Goal: Transaction & Acquisition: Purchase product/service

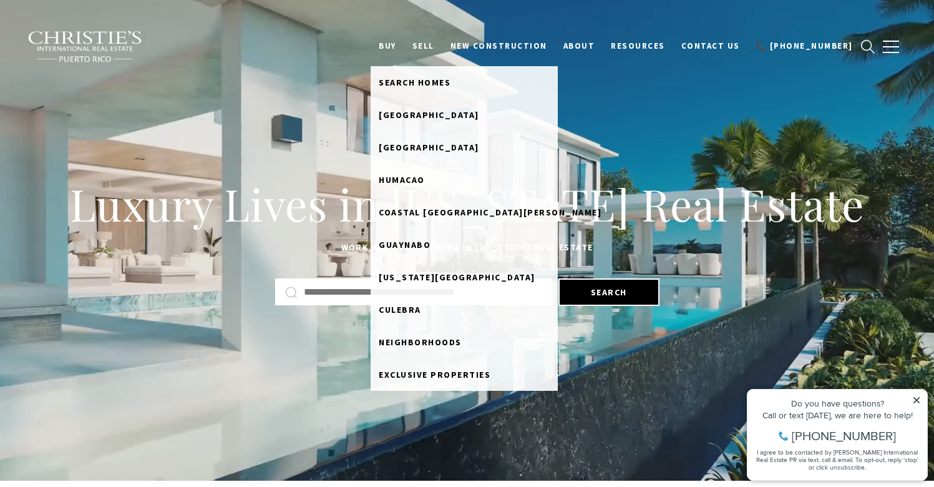
click at [404, 44] on link "BUY" at bounding box center [388, 46] width 34 height 24
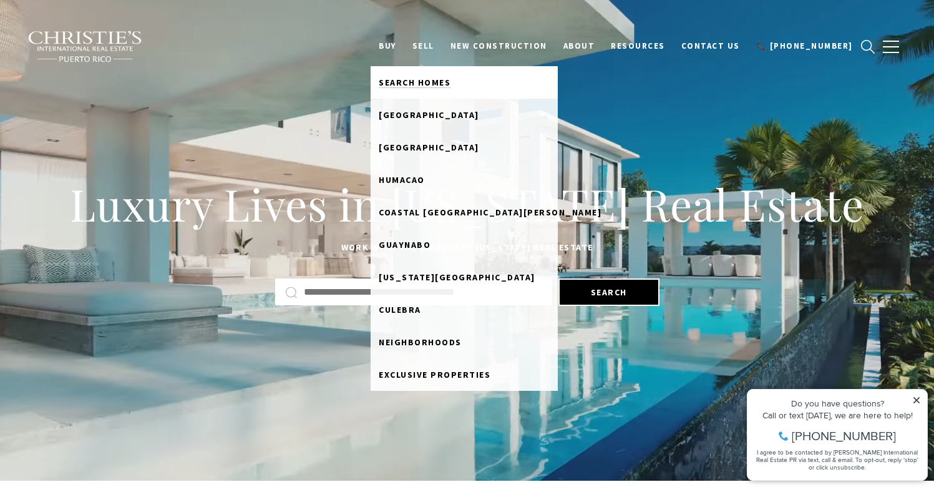
click at [435, 77] on span "Search Homes" at bounding box center [415, 82] width 72 height 11
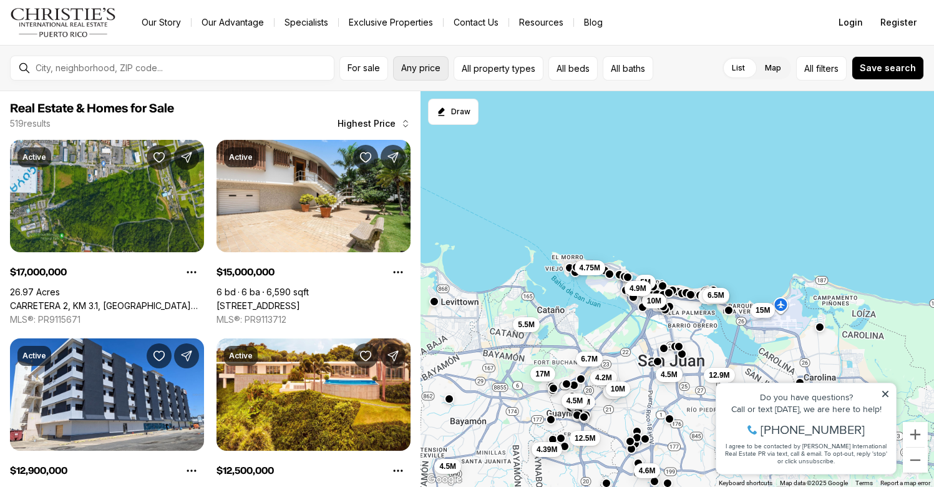
click at [430, 71] on span "Any price" at bounding box center [420, 68] width 39 height 10
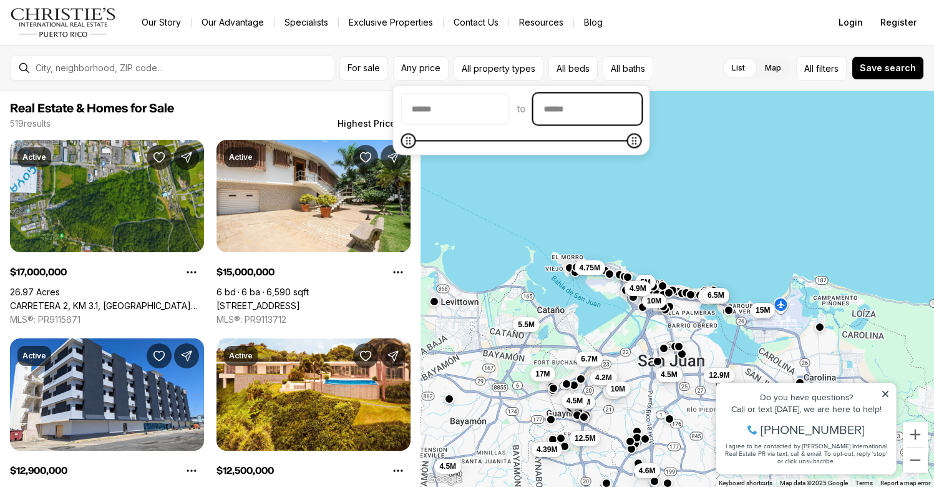
click at [628, 102] on input "priceMax" at bounding box center [587, 109] width 107 height 30
type input "**"
type input "********"
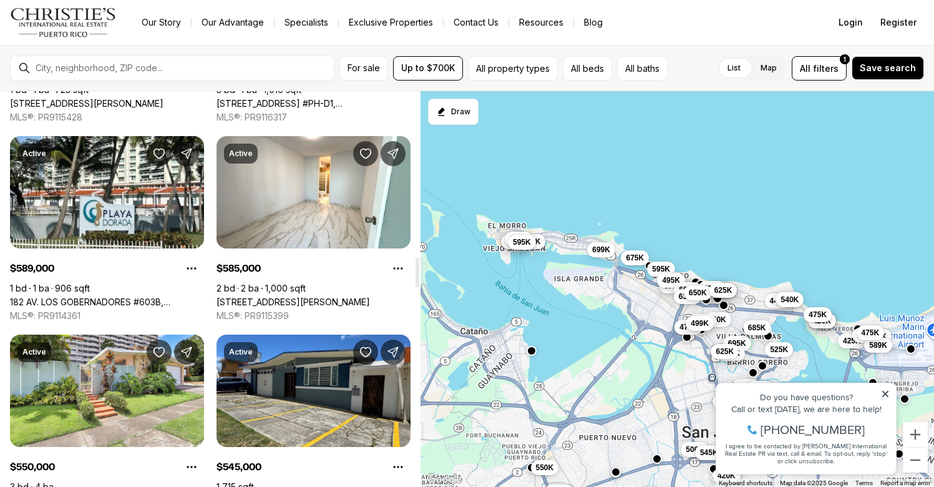
scroll to position [2197, 0]
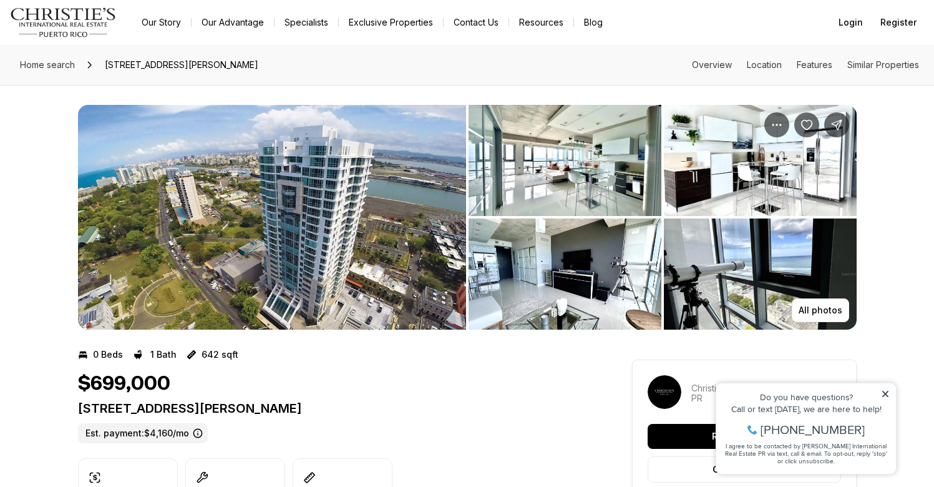
click at [377, 188] on img "View image gallery" at bounding box center [272, 217] width 388 height 225
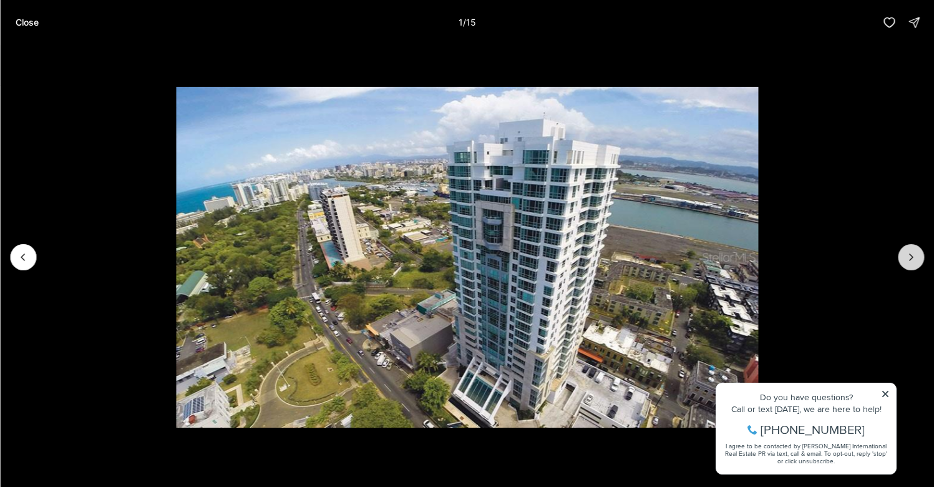
click at [909, 256] on icon "Next slide" at bounding box center [911, 257] width 12 height 12
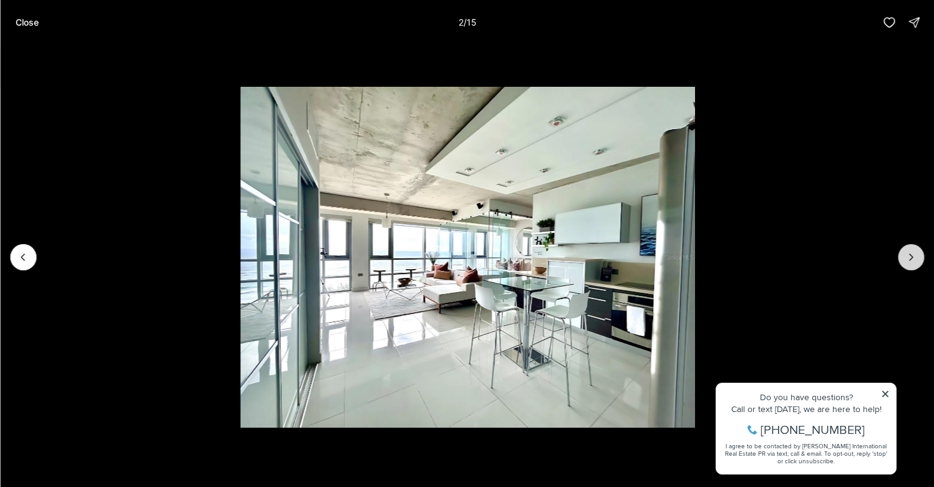
click at [909, 256] on icon "Next slide" at bounding box center [911, 257] width 12 height 12
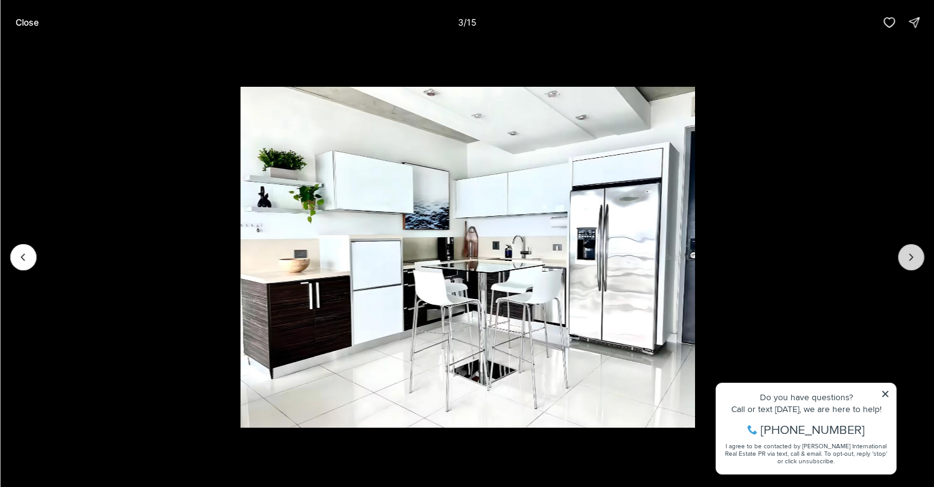
click at [909, 256] on icon "Next slide" at bounding box center [911, 257] width 12 height 12
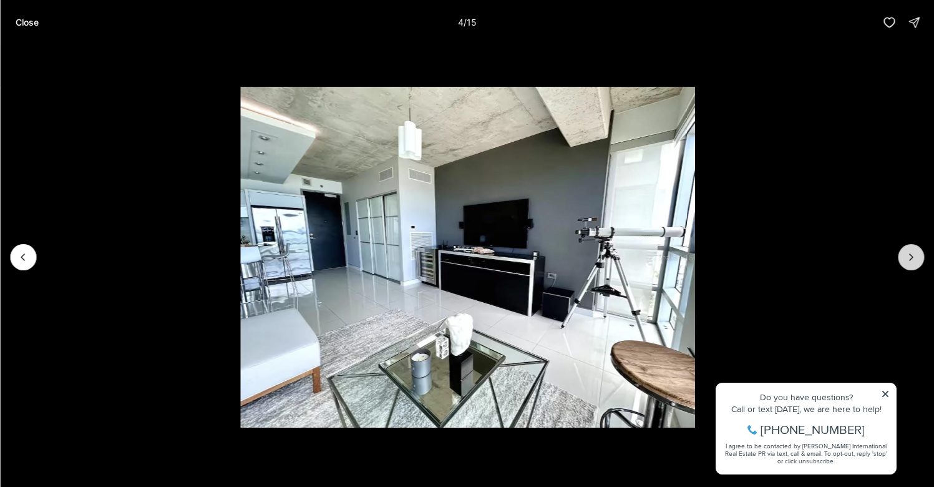
click at [910, 258] on icon "Next slide" at bounding box center [911, 257] width 12 height 12
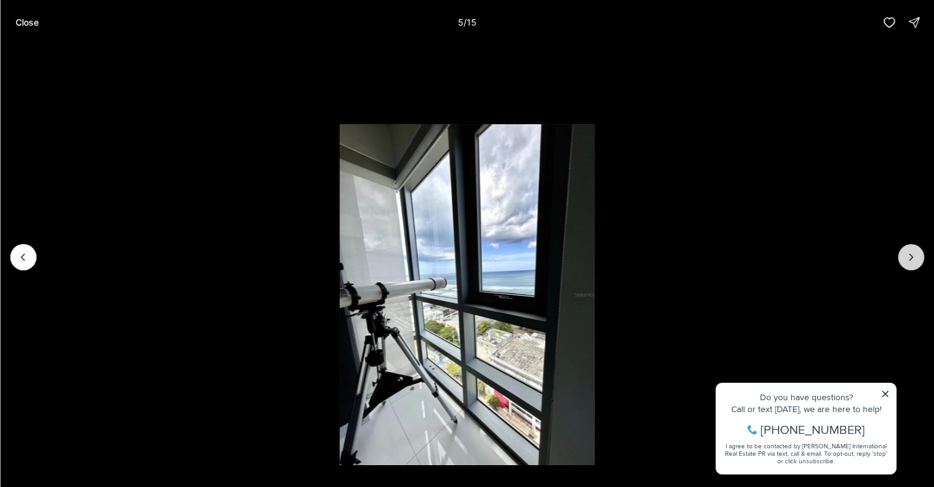
click at [910, 257] on icon "Next slide" at bounding box center [911, 257] width 12 height 12
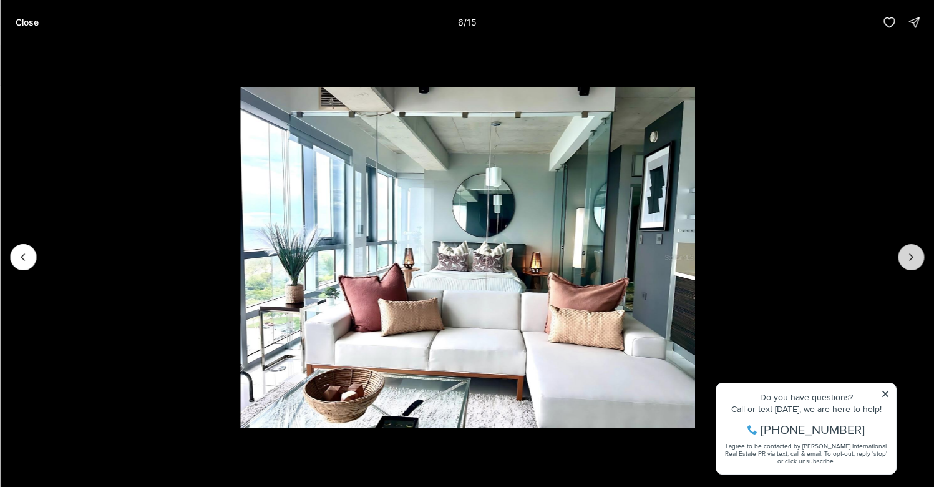
click at [910, 257] on icon "Next slide" at bounding box center [911, 257] width 12 height 12
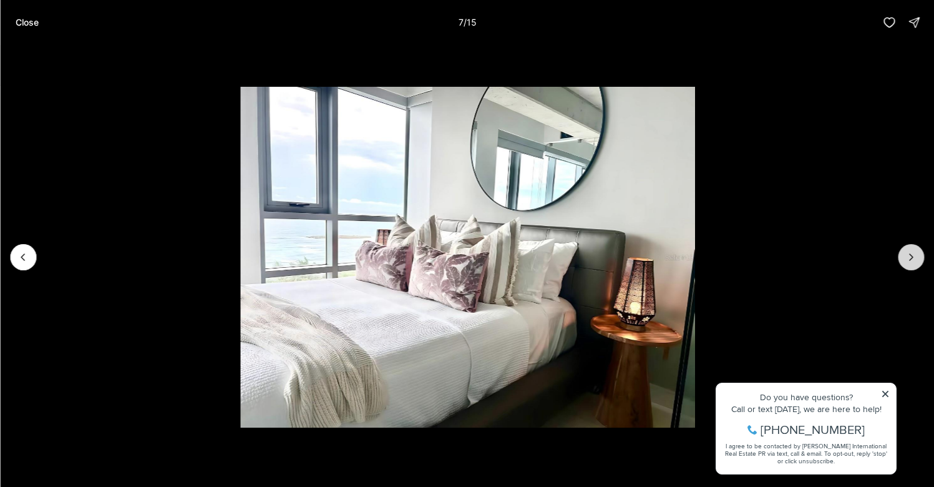
click at [910, 257] on icon "Next slide" at bounding box center [911, 257] width 12 height 12
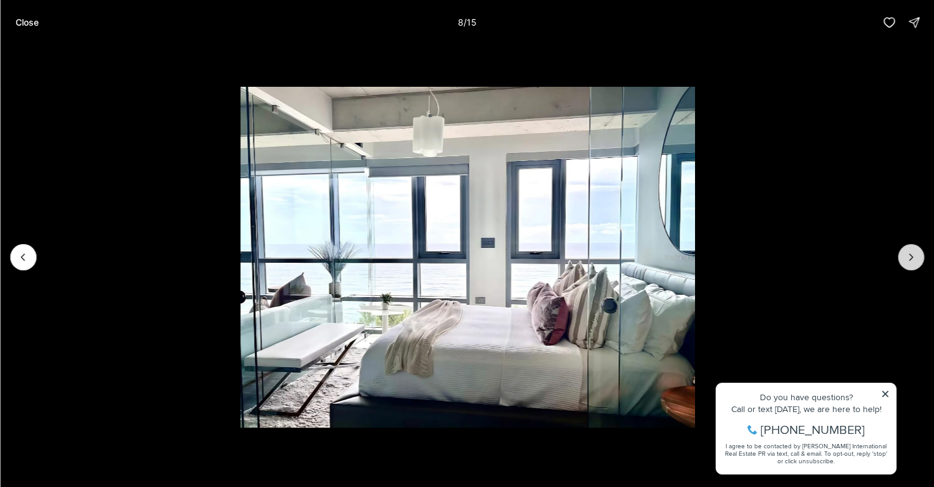
click at [910, 257] on icon "Next slide" at bounding box center [911, 257] width 12 height 12
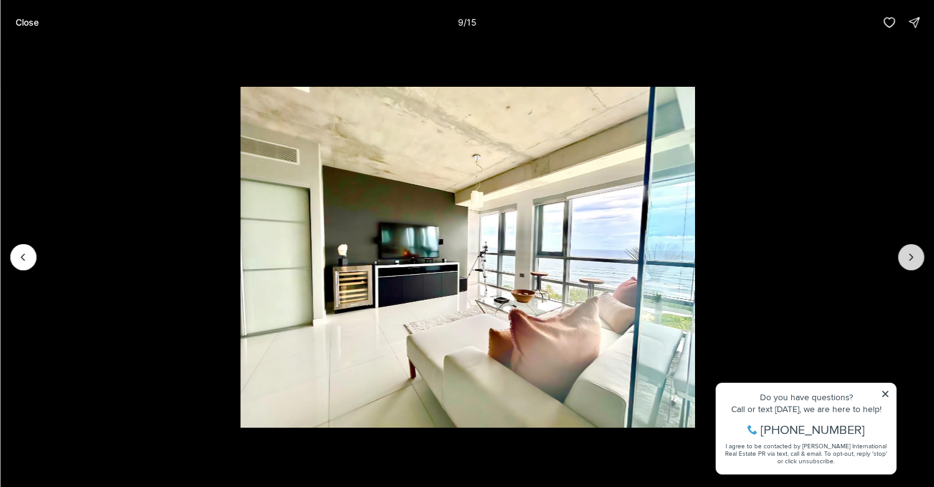
click at [910, 257] on icon "Next slide" at bounding box center [911, 257] width 12 height 12
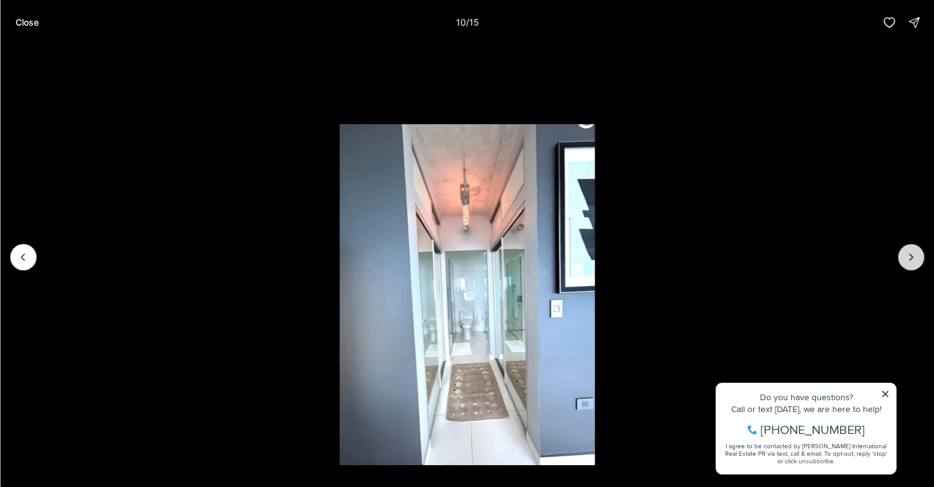
click at [910, 258] on icon "Next slide" at bounding box center [911, 257] width 12 height 12
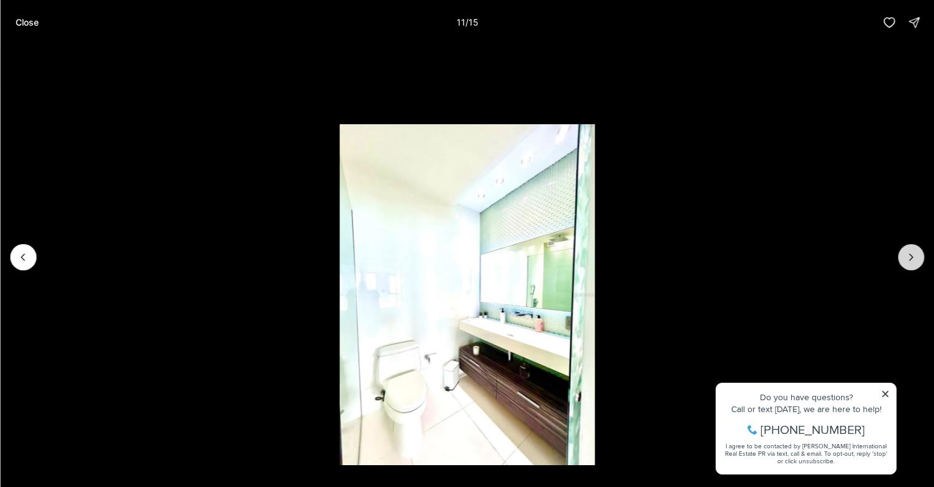
click at [910, 258] on icon "Next slide" at bounding box center [911, 257] width 12 height 12
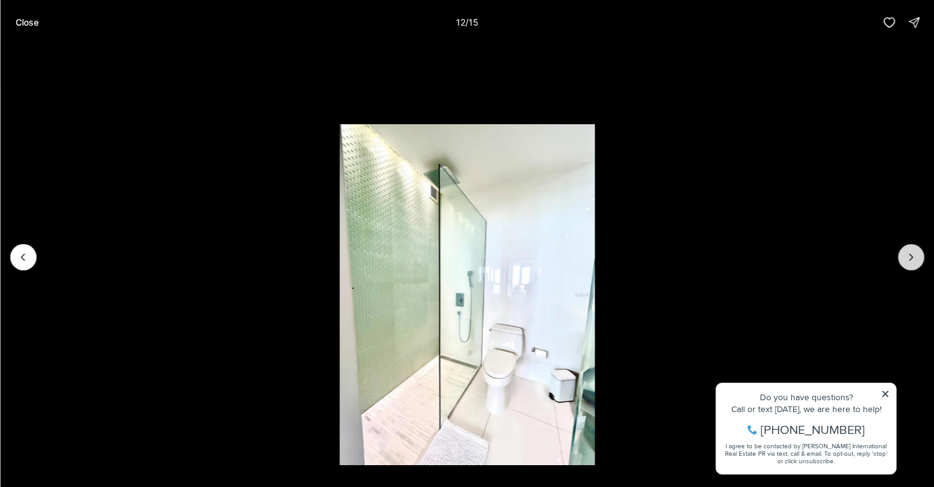
click at [910, 258] on icon "Next slide" at bounding box center [911, 257] width 12 height 12
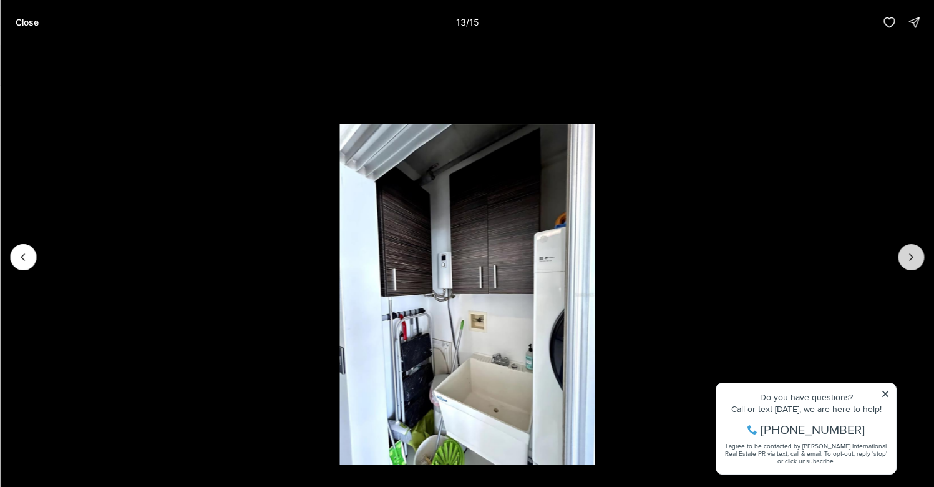
click at [910, 258] on icon "Next slide" at bounding box center [911, 257] width 12 height 12
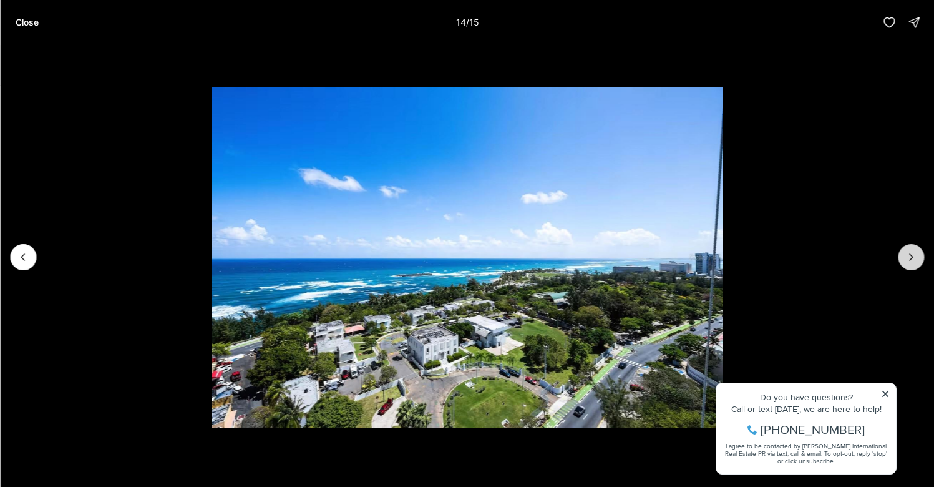
click at [909, 257] on icon "Next slide" at bounding box center [911, 257] width 12 height 12
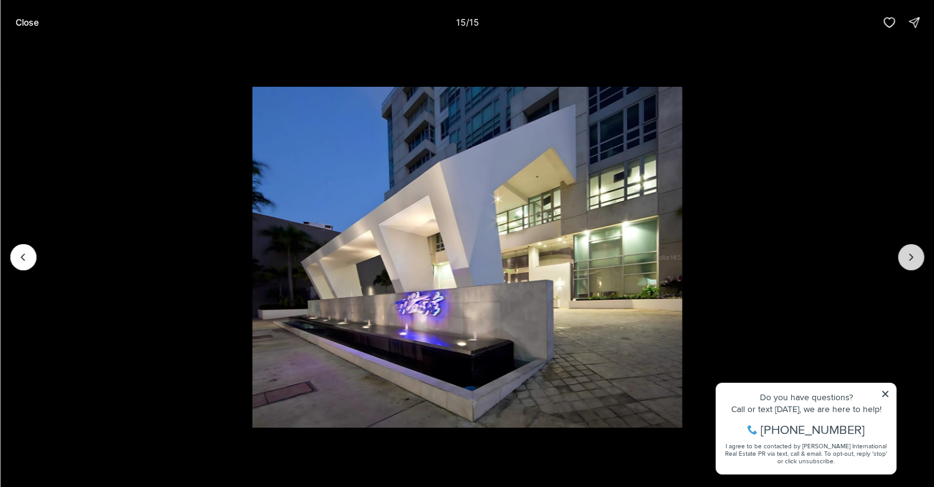
click at [909, 257] on div at bounding box center [911, 257] width 26 height 26
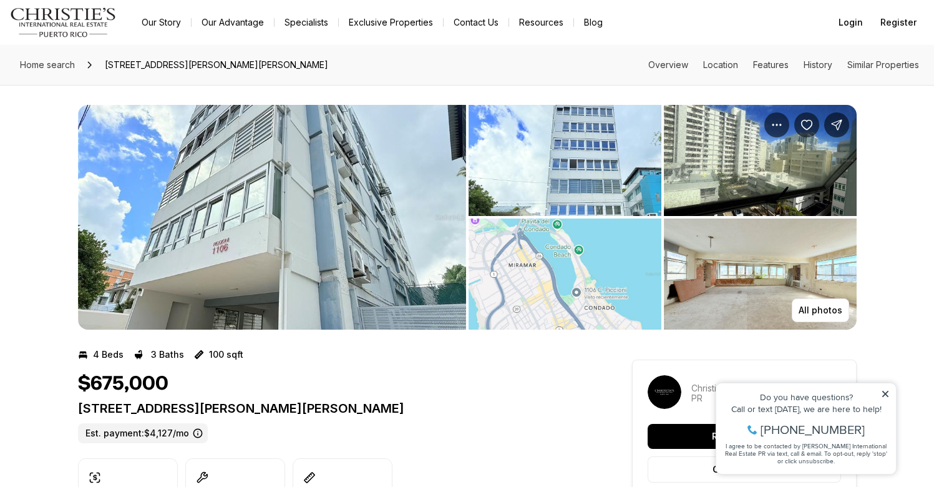
click at [322, 221] on img "View image gallery" at bounding box center [272, 217] width 388 height 225
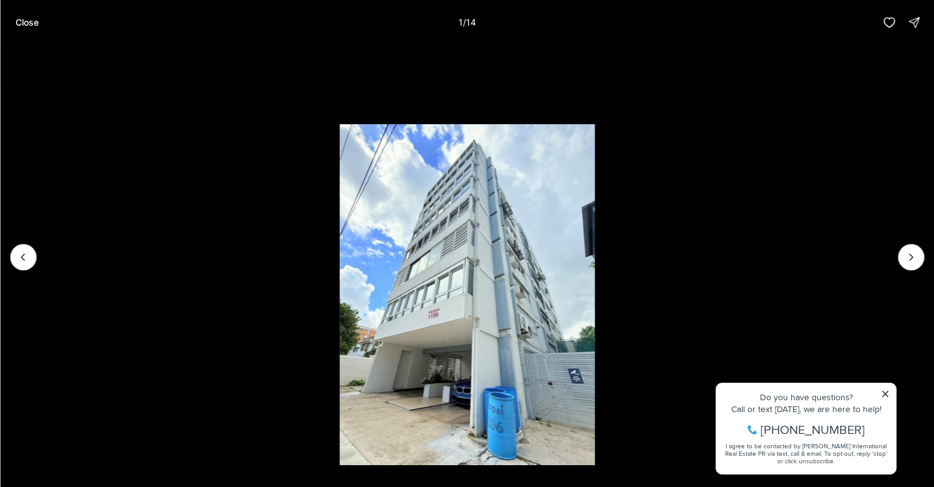
click at [274, 194] on li "1 of 14" at bounding box center [467, 257] width 934 height 424
click at [19, 19] on p "Close" at bounding box center [26, 22] width 23 height 10
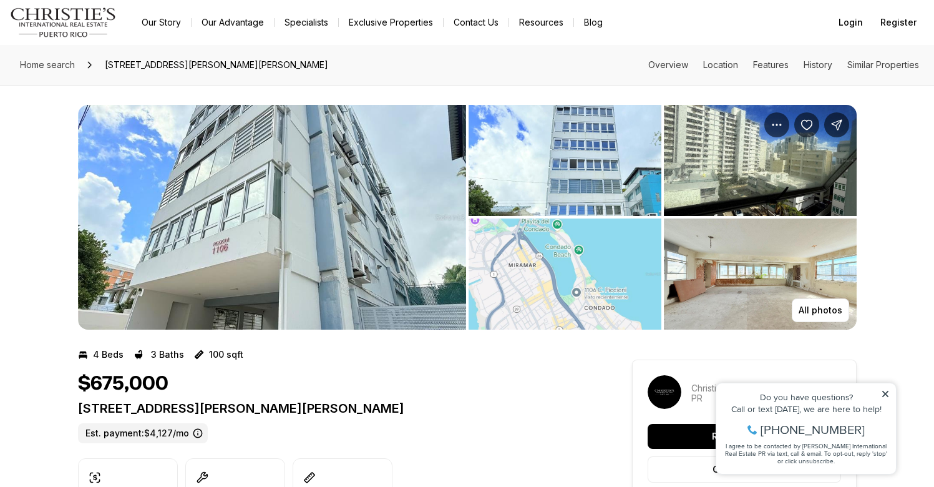
click at [147, 186] on img "View image gallery" at bounding box center [272, 217] width 388 height 225
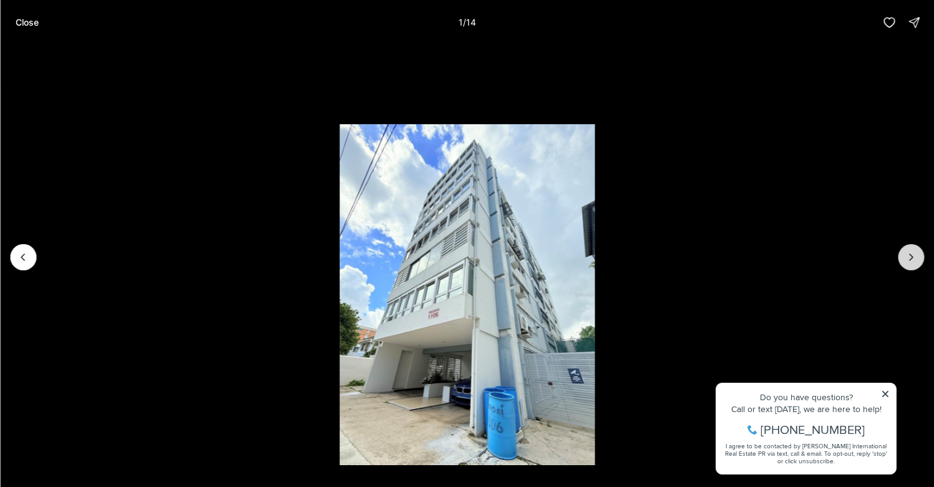
click at [923, 258] on button "Next slide" at bounding box center [911, 257] width 26 height 26
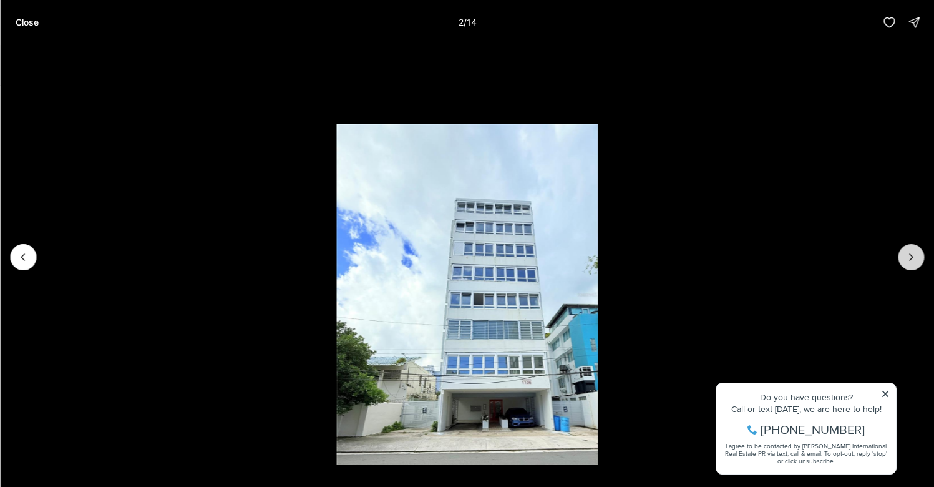
click at [917, 258] on icon "Next slide" at bounding box center [911, 257] width 12 height 12
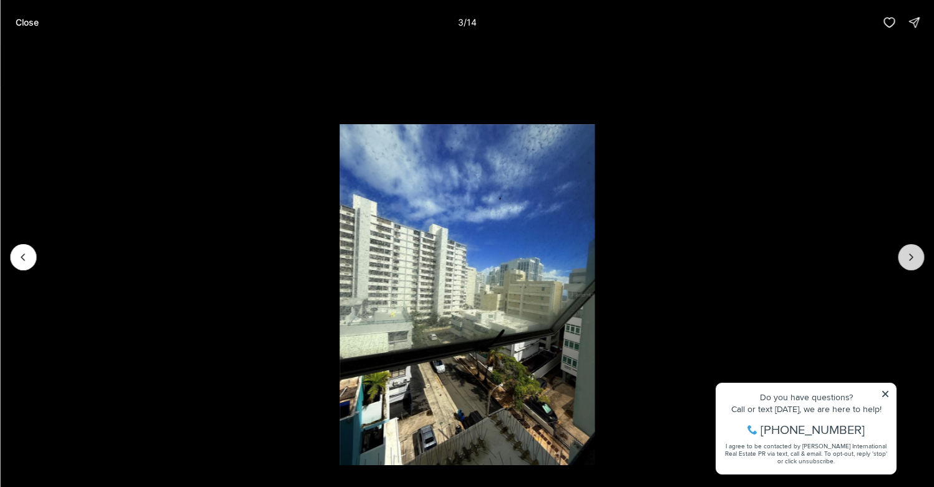
click at [917, 258] on icon "Next slide" at bounding box center [911, 257] width 12 height 12
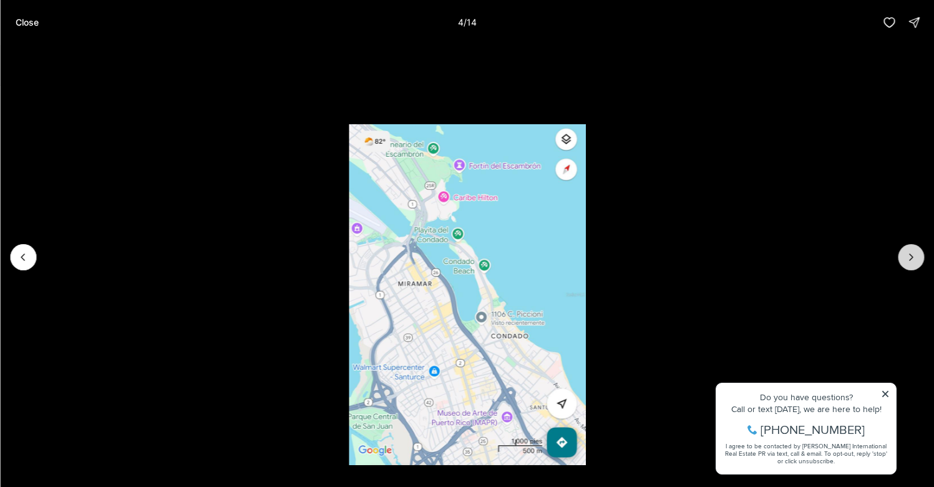
click at [917, 258] on icon "Next slide" at bounding box center [911, 257] width 12 height 12
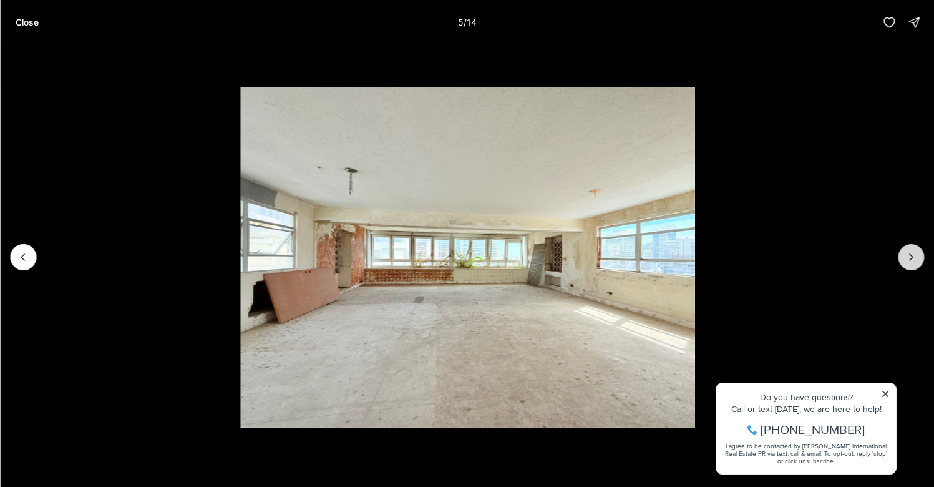
click at [917, 258] on icon "Next slide" at bounding box center [911, 257] width 12 height 12
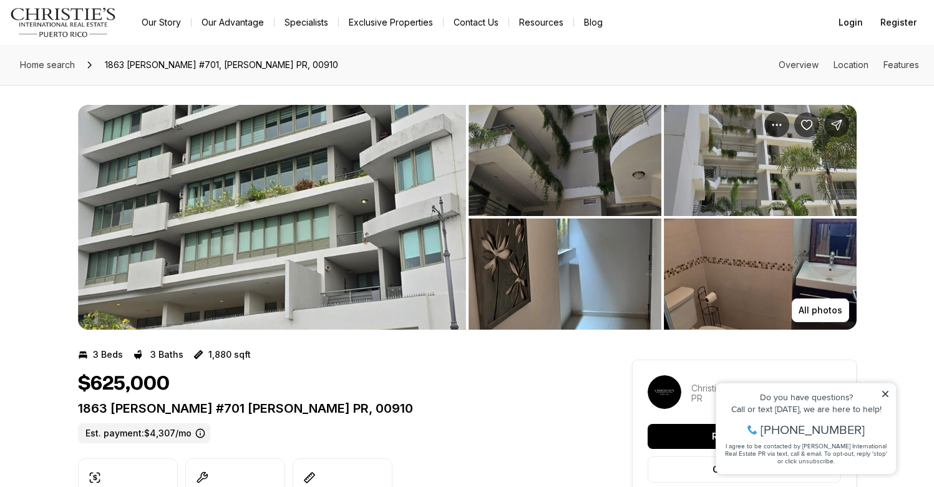
click at [339, 216] on img "View image gallery" at bounding box center [272, 217] width 388 height 225
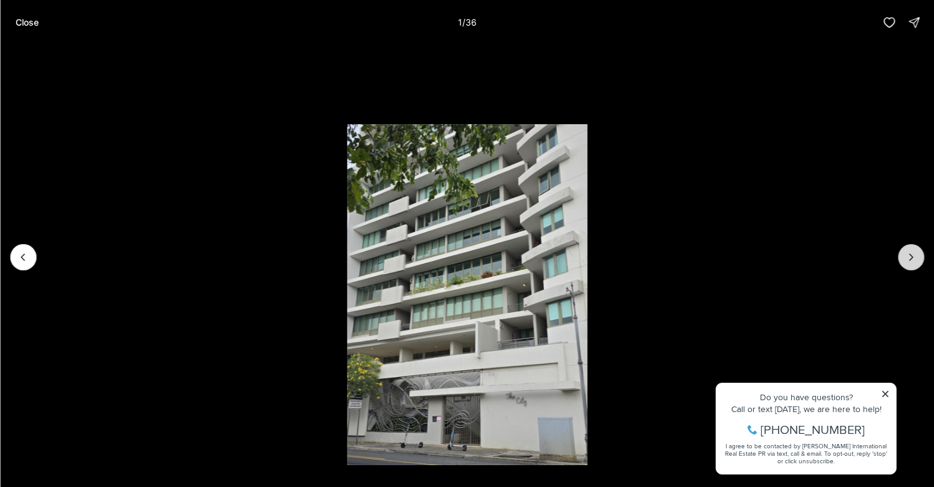
click at [905, 256] on icon "Next slide" at bounding box center [911, 257] width 12 height 12
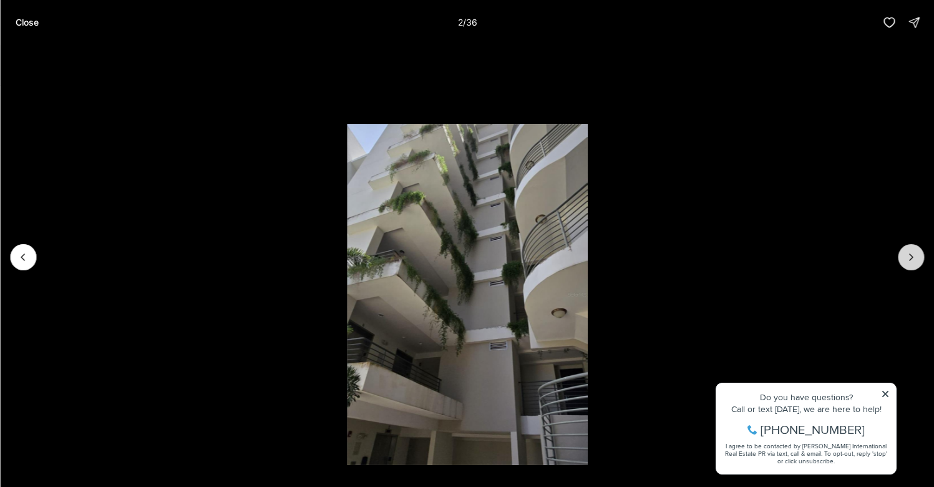
click at [905, 256] on icon "Next slide" at bounding box center [911, 257] width 12 height 12
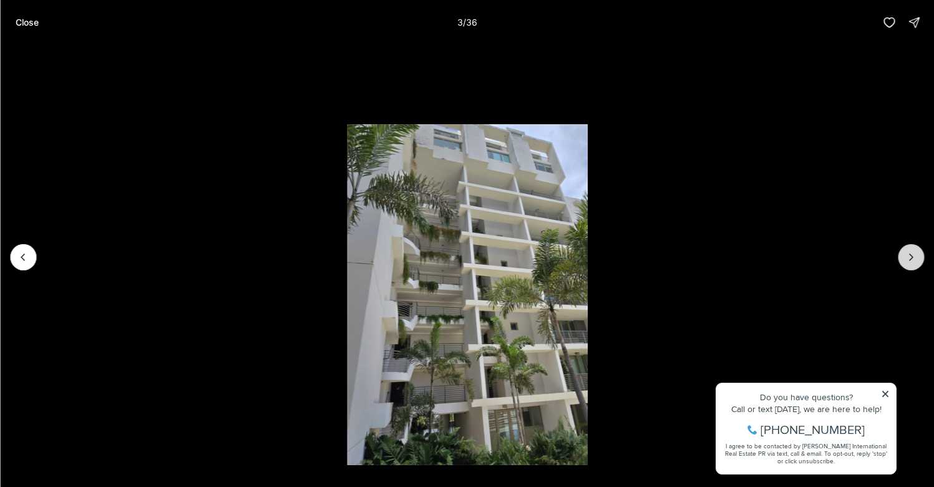
click at [905, 256] on icon "Next slide" at bounding box center [911, 257] width 12 height 12
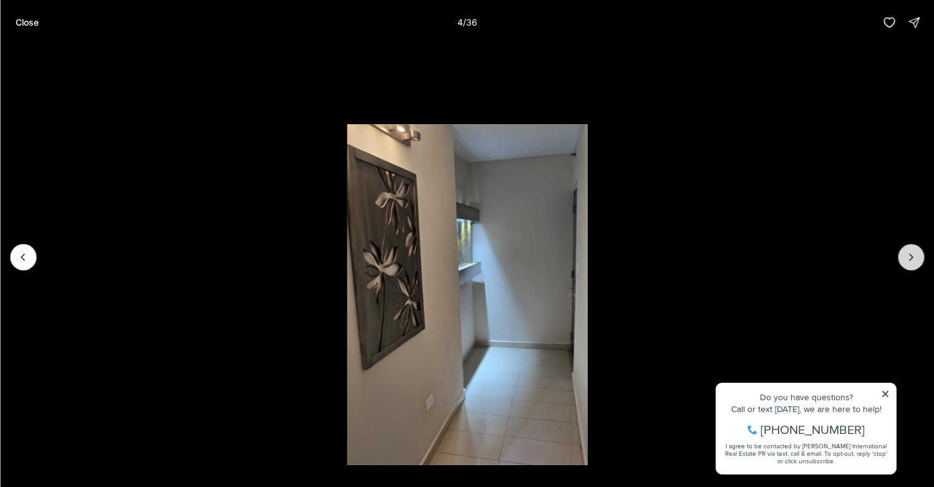
click at [905, 256] on icon "Next slide" at bounding box center [911, 257] width 12 height 12
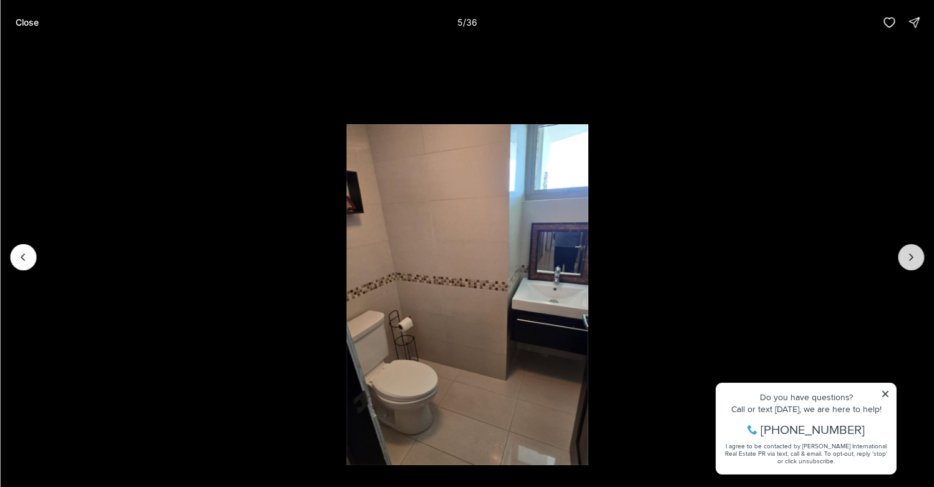
click at [905, 256] on icon "Next slide" at bounding box center [911, 257] width 12 height 12
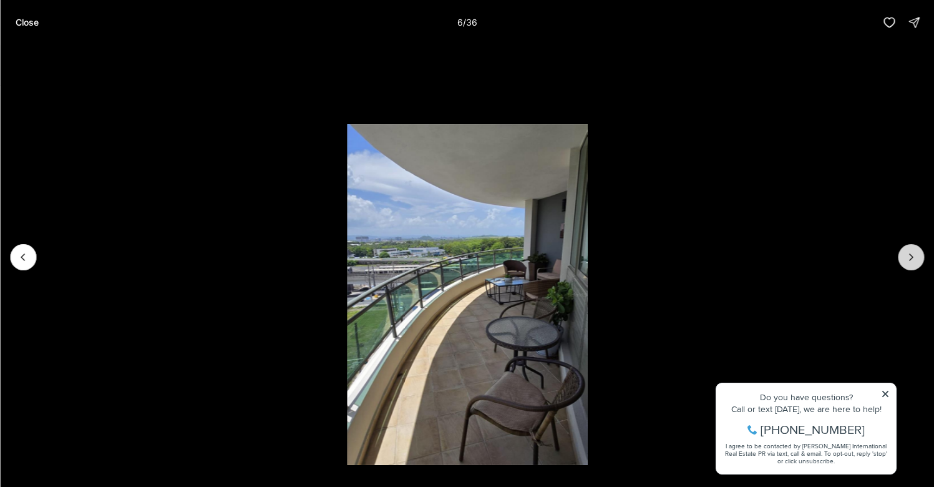
click at [905, 256] on icon "Next slide" at bounding box center [911, 257] width 12 height 12
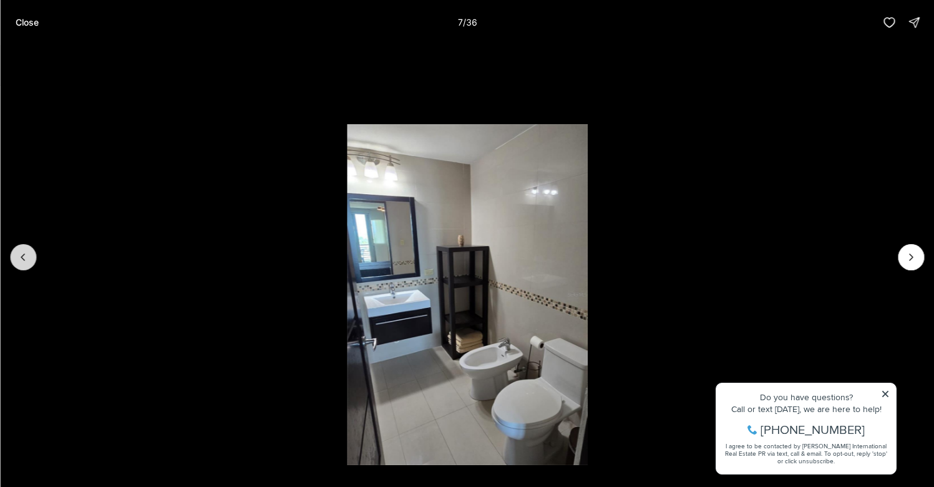
click at [14, 258] on button "Previous slide" at bounding box center [23, 257] width 26 height 26
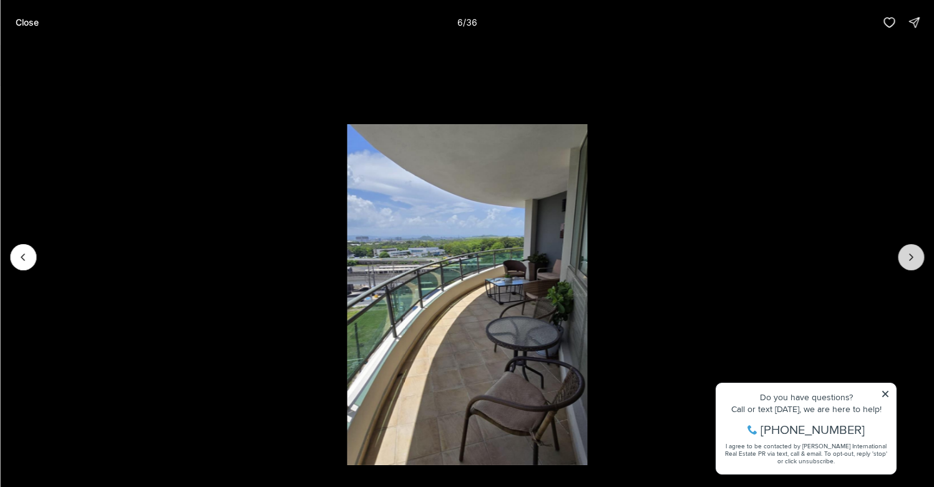
click at [904, 256] on button "Next slide" at bounding box center [911, 257] width 26 height 26
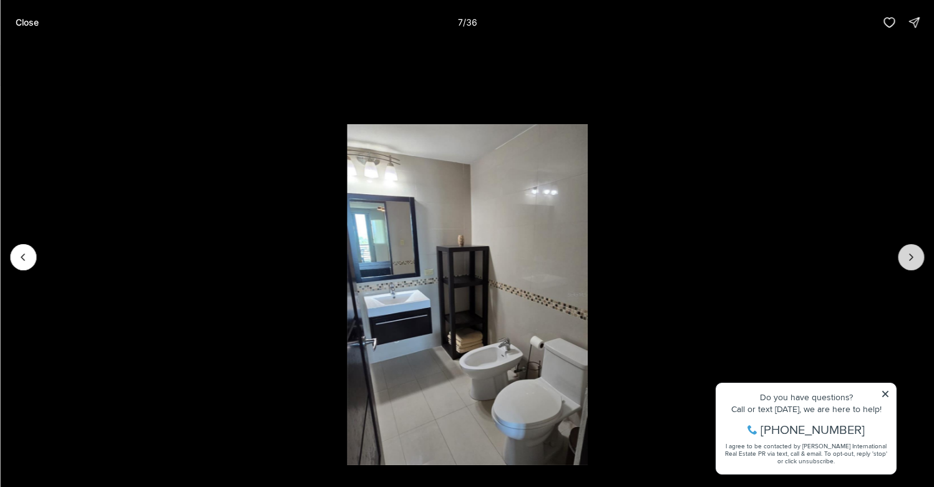
click at [904, 256] on button "Next slide" at bounding box center [911, 257] width 26 height 26
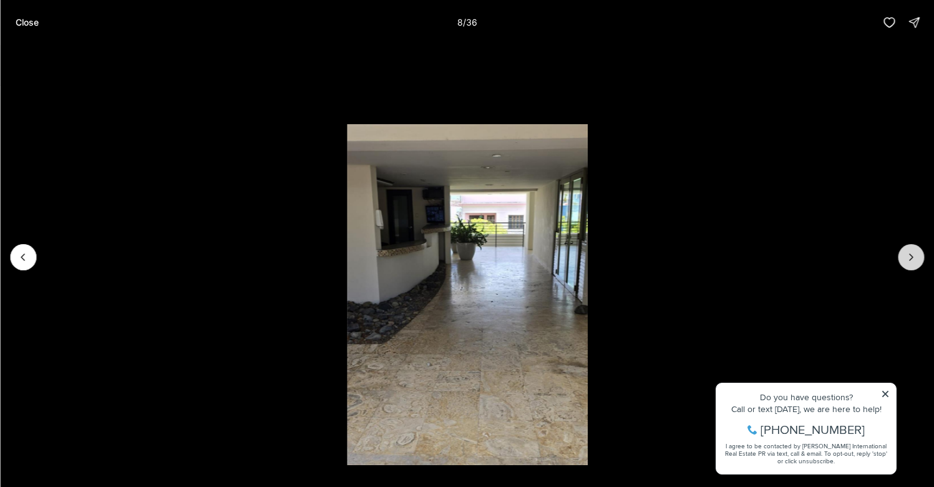
click at [904, 256] on button "Next slide" at bounding box center [911, 257] width 26 height 26
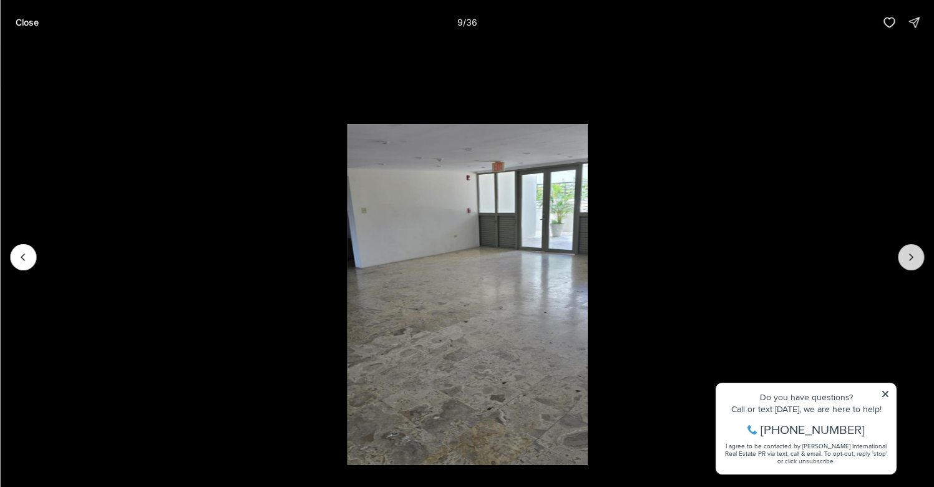
click at [904, 256] on button "Next slide" at bounding box center [911, 257] width 26 height 26
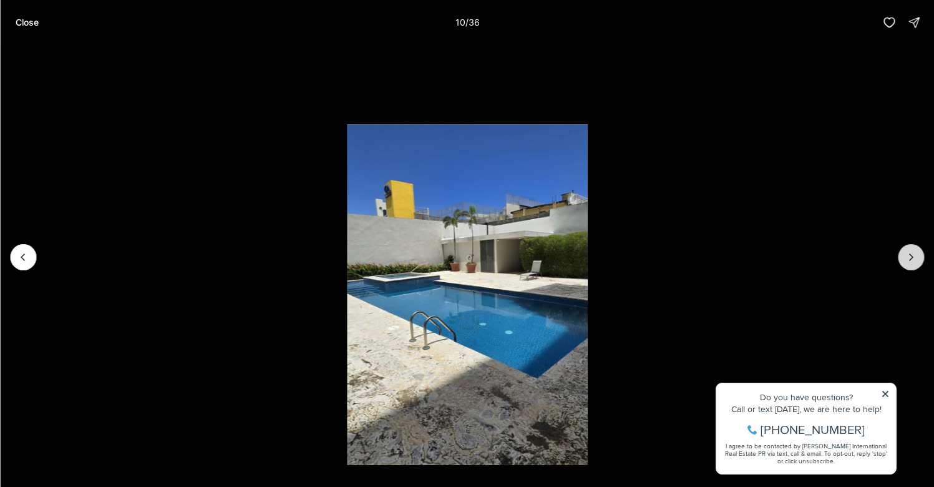
click at [905, 256] on button "Next slide" at bounding box center [911, 257] width 26 height 26
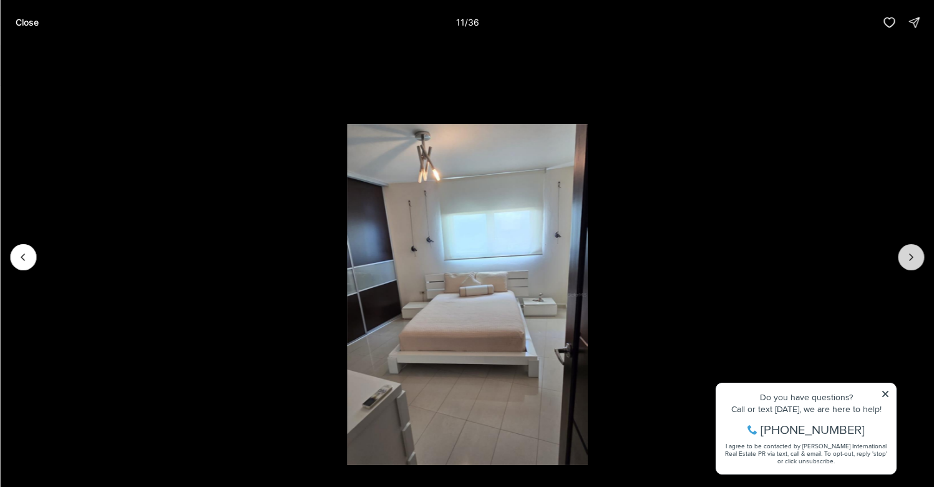
click at [905, 257] on icon "Next slide" at bounding box center [911, 257] width 12 height 12
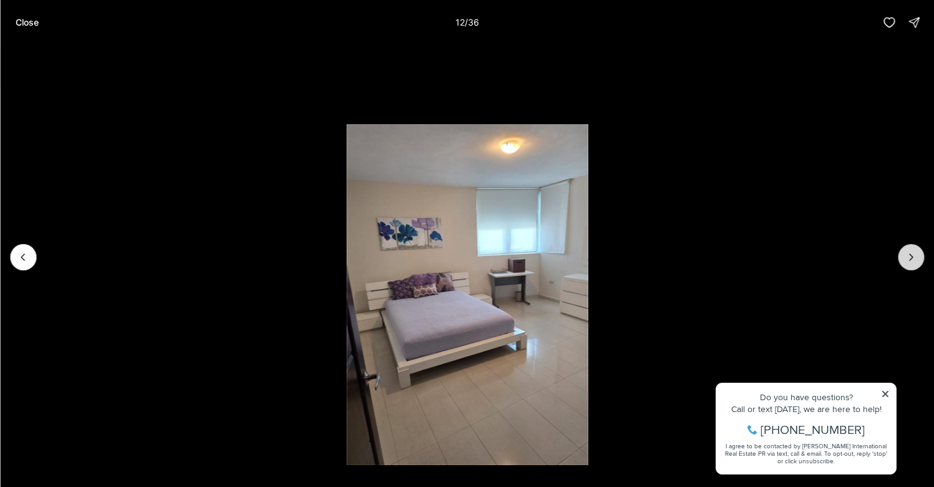
click at [905, 257] on icon "Next slide" at bounding box center [911, 257] width 12 height 12
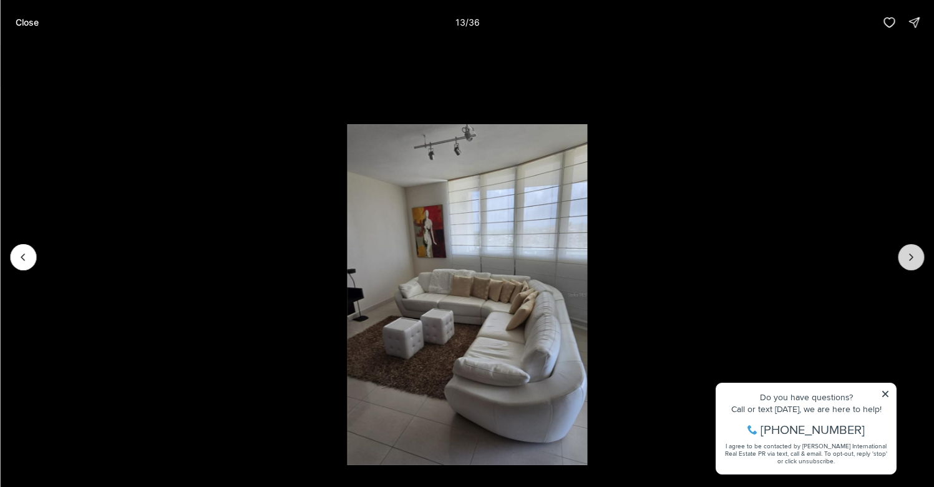
click at [905, 257] on icon "Next slide" at bounding box center [911, 257] width 12 height 12
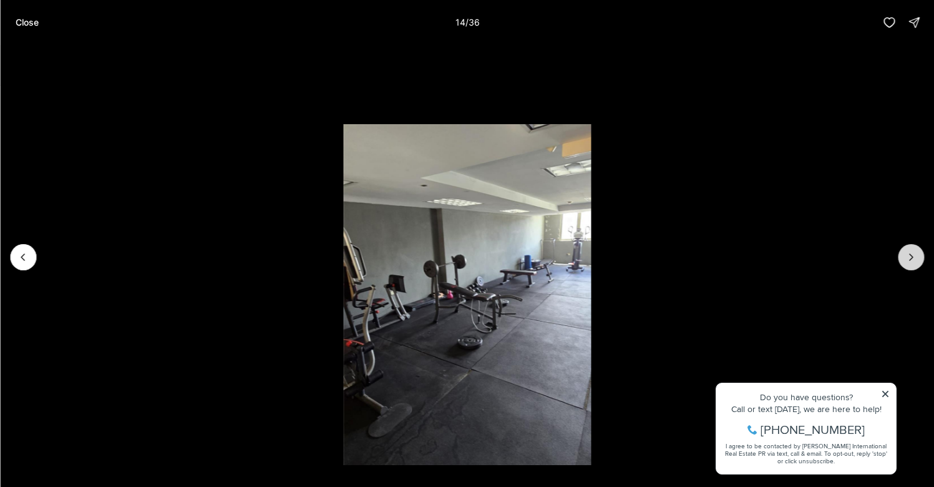
click at [905, 258] on icon "Next slide" at bounding box center [911, 257] width 12 height 12
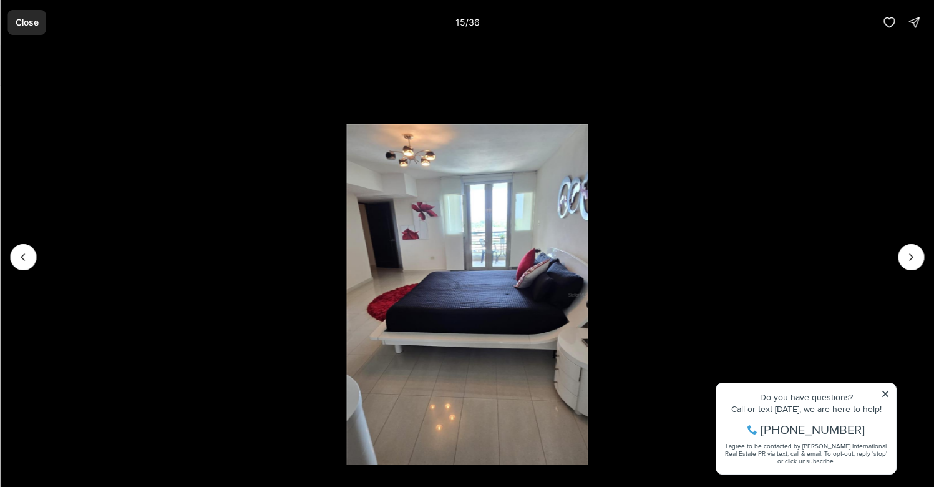
click at [25, 22] on p "Close" at bounding box center [26, 22] width 23 height 10
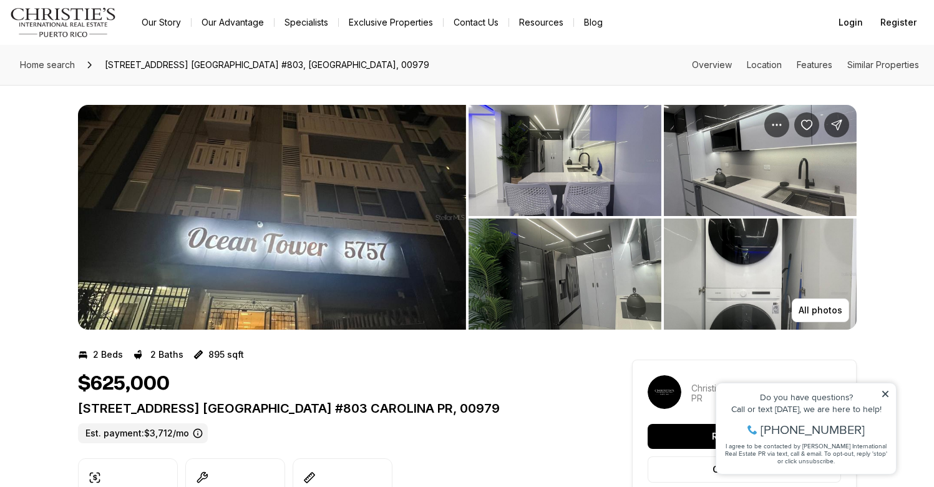
click at [279, 155] on img "View image gallery" at bounding box center [272, 217] width 388 height 225
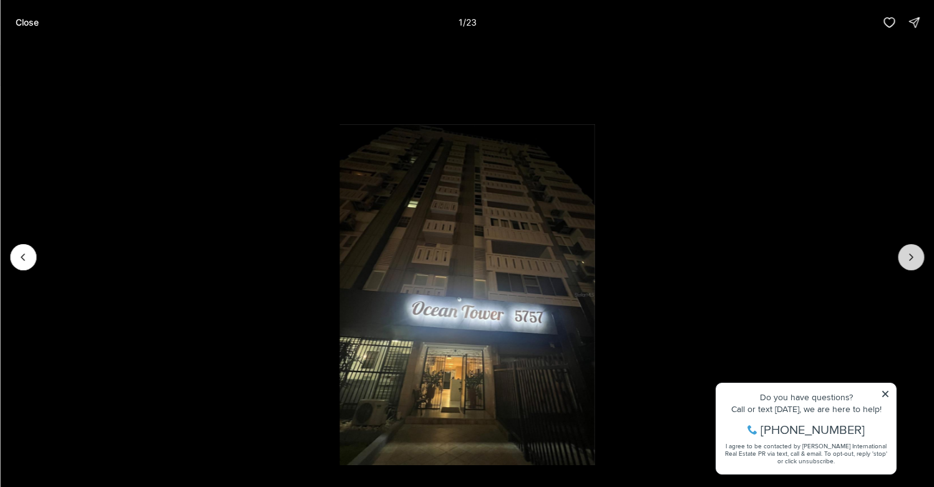
click at [909, 256] on icon "Next slide" at bounding box center [911, 257] width 12 height 12
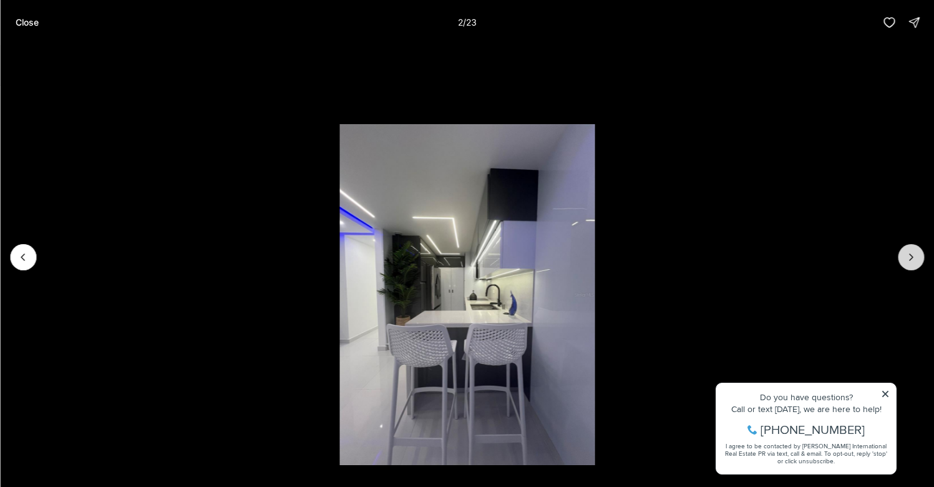
click at [909, 256] on icon "Next slide" at bounding box center [911, 257] width 12 height 12
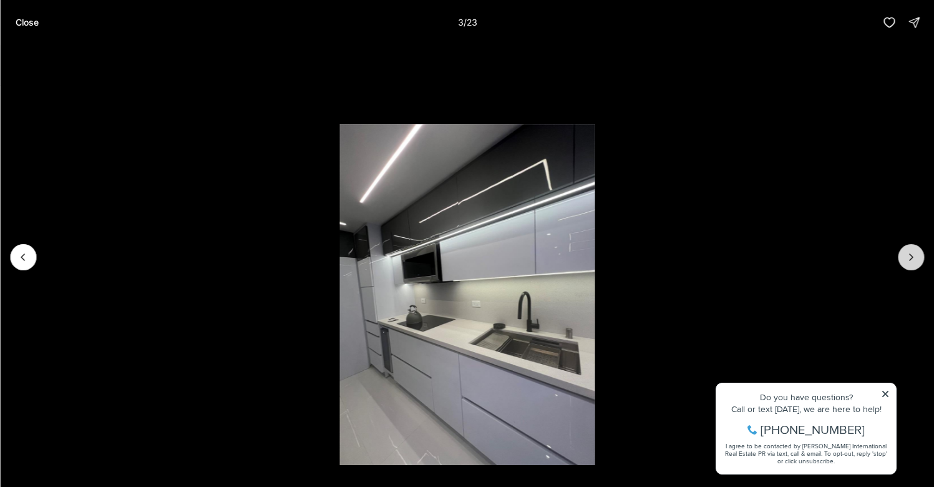
click at [909, 256] on icon "Next slide" at bounding box center [911, 257] width 12 height 12
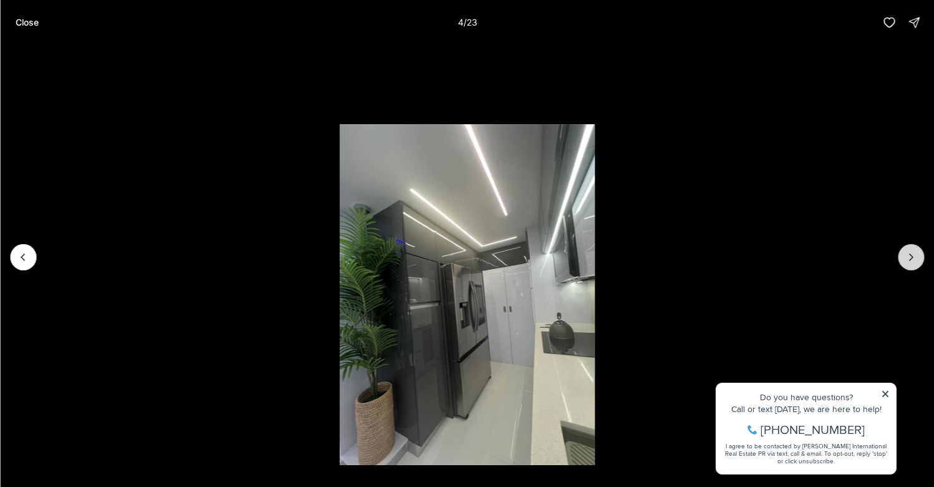
click at [909, 256] on icon "Next slide" at bounding box center [911, 257] width 12 height 12
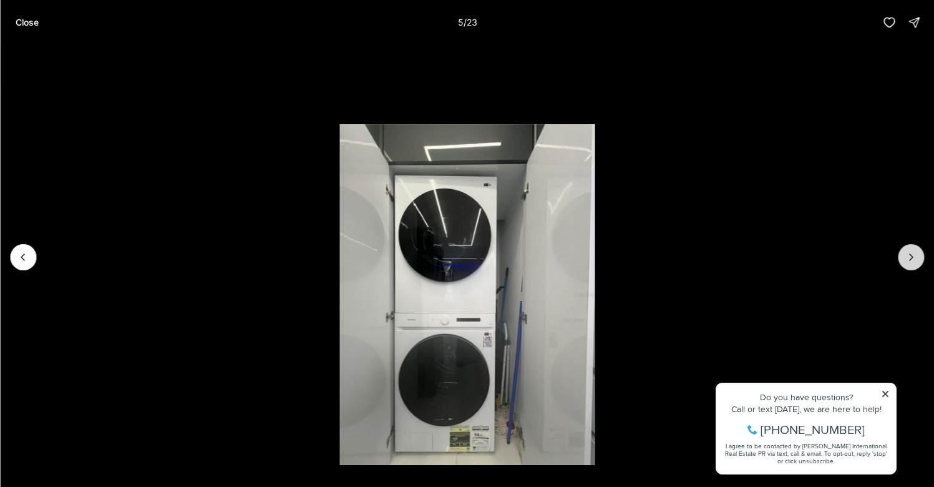
click at [909, 256] on icon "Next slide" at bounding box center [911, 257] width 12 height 12
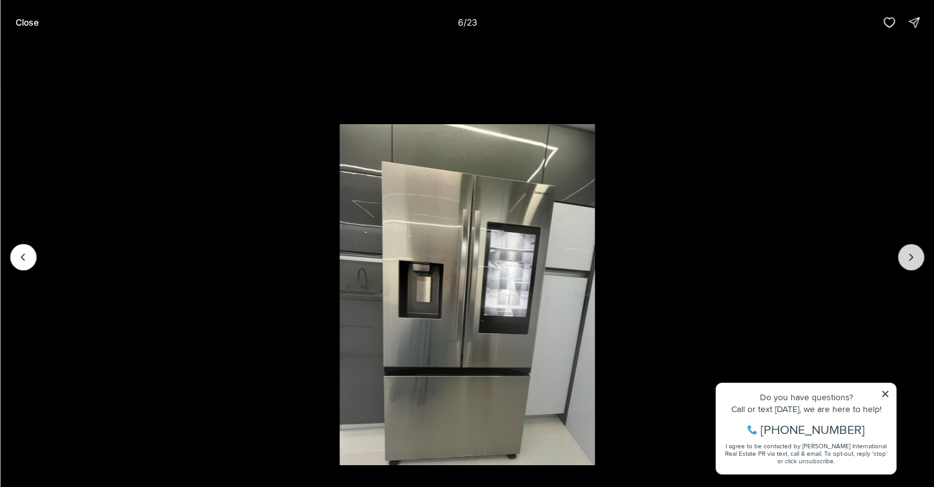
click at [909, 256] on icon "Next slide" at bounding box center [911, 257] width 12 height 12
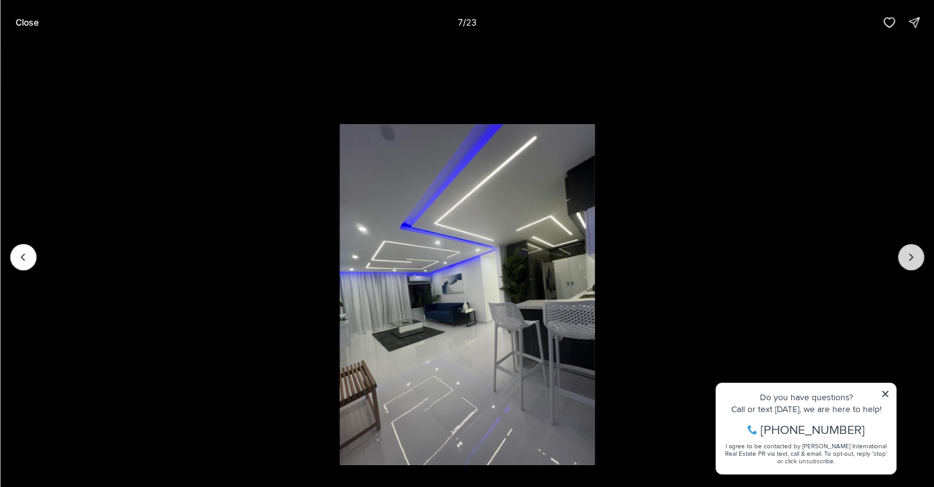
click at [910, 256] on icon "Next slide" at bounding box center [911, 257] width 12 height 12
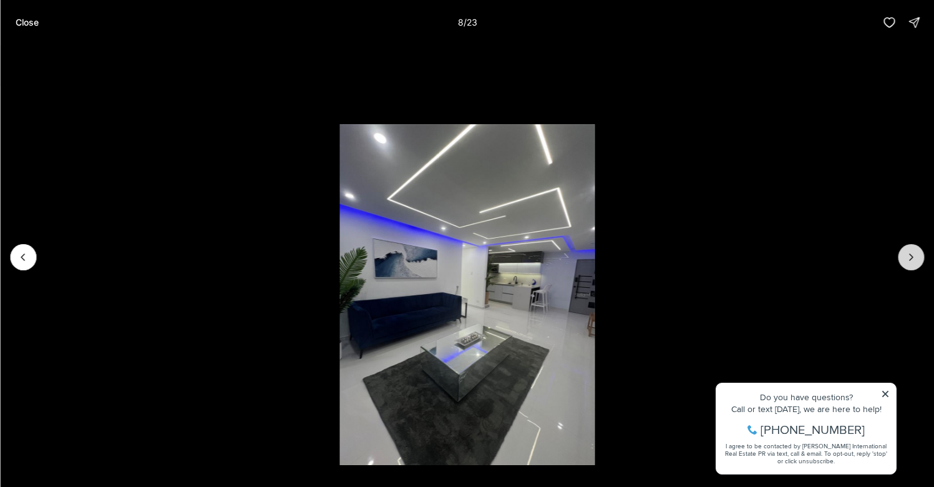
click at [910, 256] on icon "Next slide" at bounding box center [911, 257] width 12 height 12
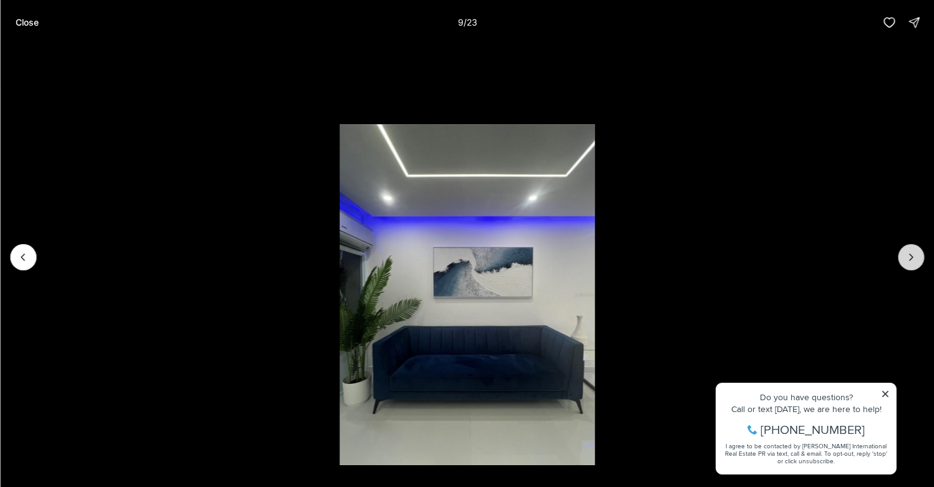
click at [910, 256] on icon "Next slide" at bounding box center [911, 257] width 12 height 12
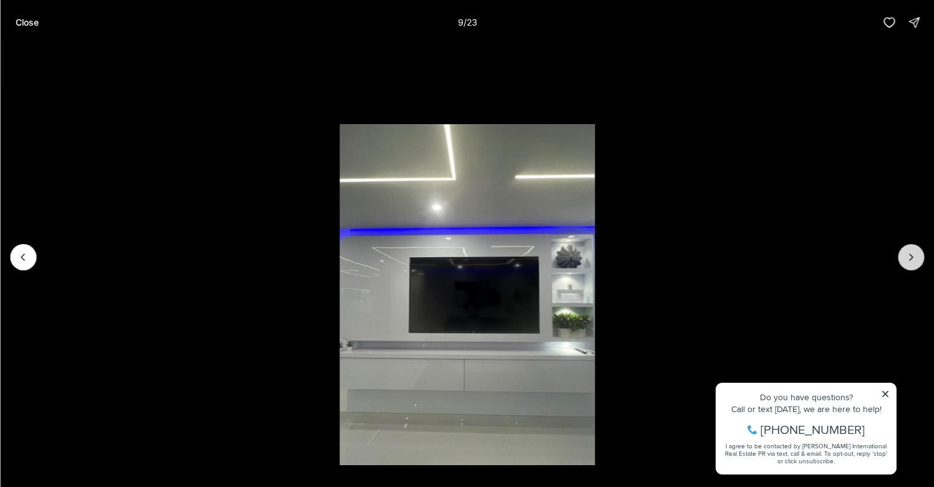
click at [910, 256] on icon "Next slide" at bounding box center [911, 257] width 12 height 12
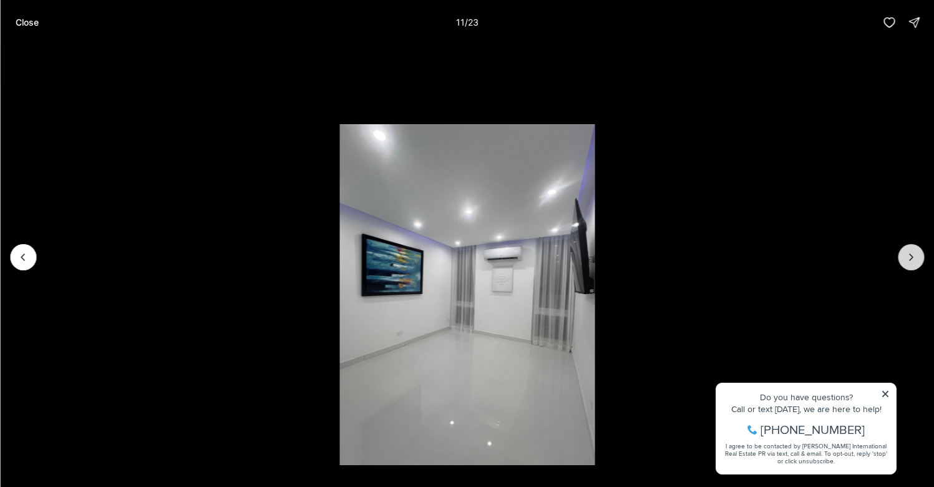
click at [910, 256] on icon "Next slide" at bounding box center [911, 257] width 12 height 12
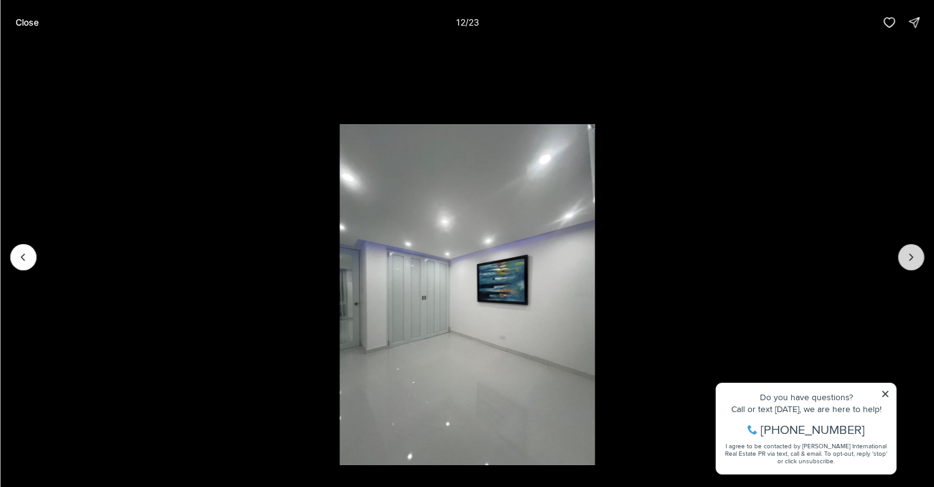
click at [910, 256] on icon "Next slide" at bounding box center [911, 257] width 12 height 12
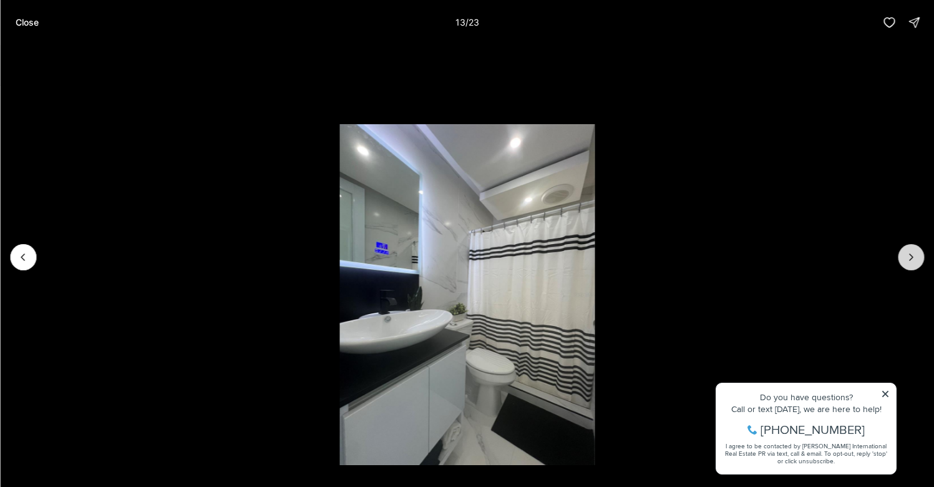
click at [911, 256] on icon "Next slide" at bounding box center [911, 257] width 3 height 6
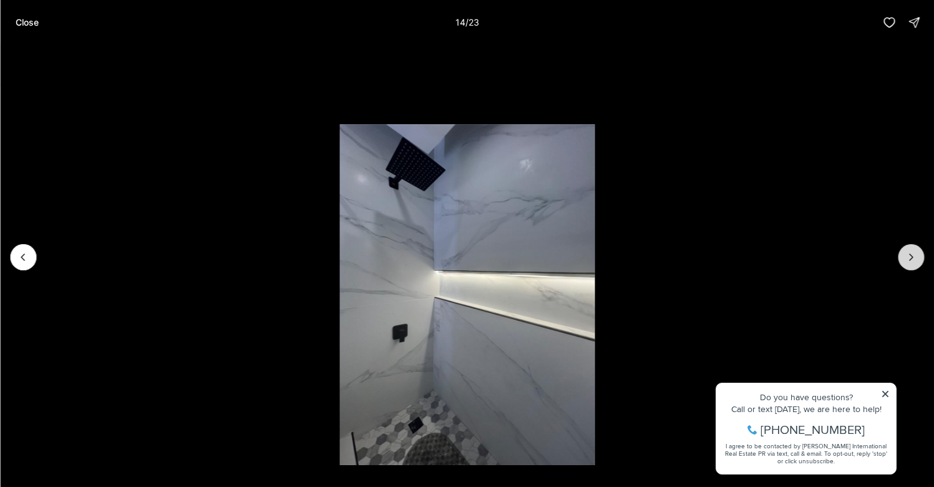
click at [911, 255] on icon "Next slide" at bounding box center [911, 257] width 3 height 6
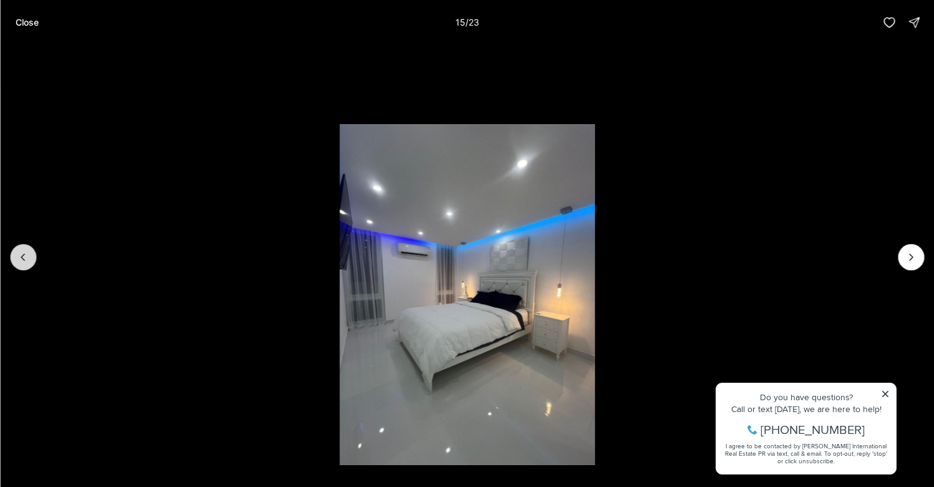
click at [22, 251] on icon "Previous slide" at bounding box center [23, 257] width 12 height 12
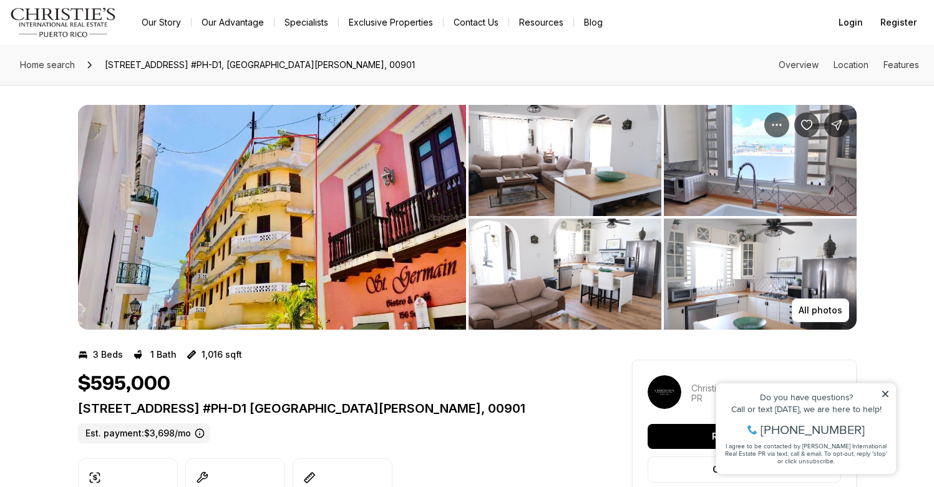
click at [266, 207] on img "View image gallery" at bounding box center [272, 217] width 388 height 225
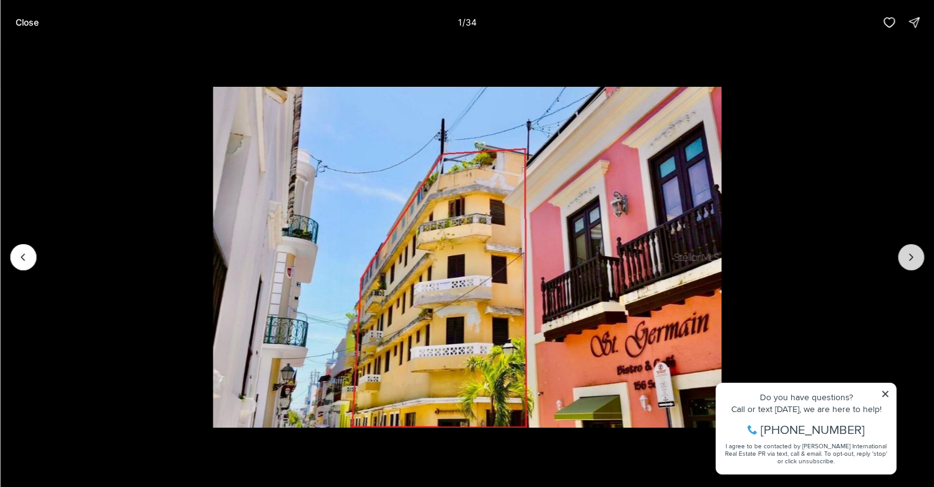
click at [912, 261] on icon "Next slide" at bounding box center [911, 257] width 12 height 12
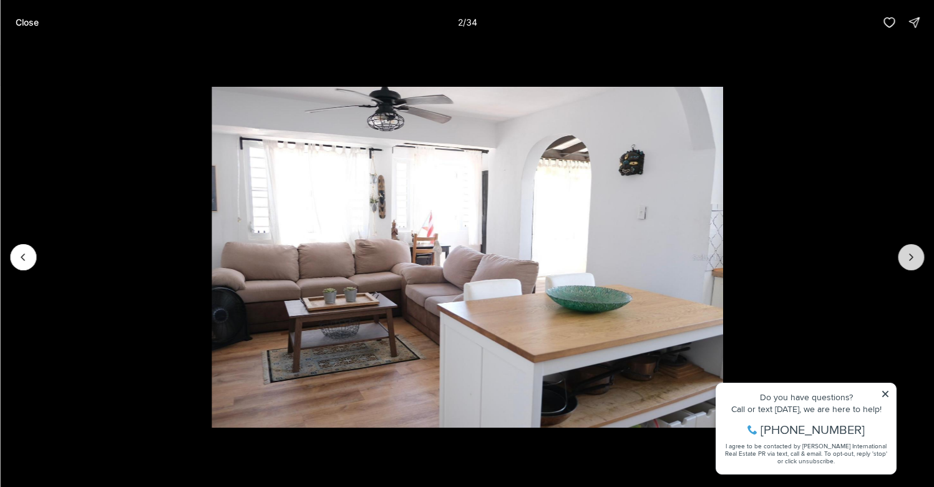
click at [912, 261] on icon "Next slide" at bounding box center [911, 257] width 12 height 12
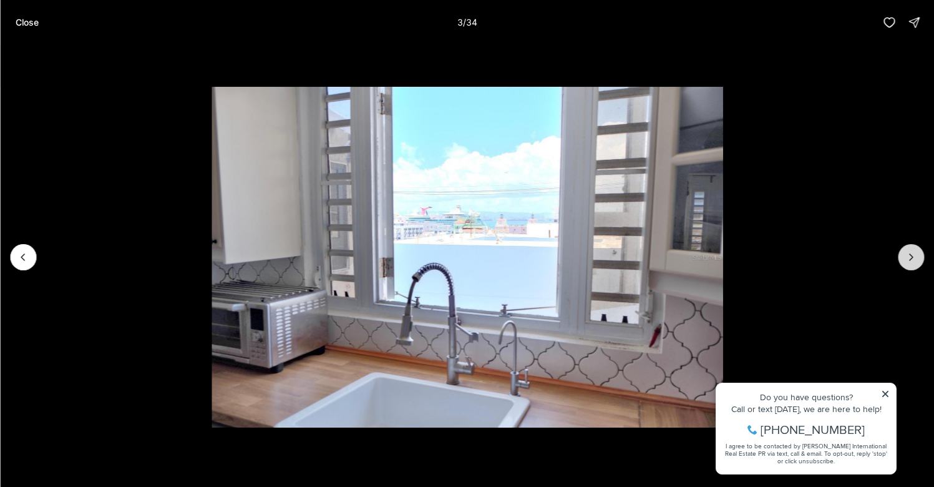
click at [912, 261] on icon "Next slide" at bounding box center [911, 257] width 12 height 12
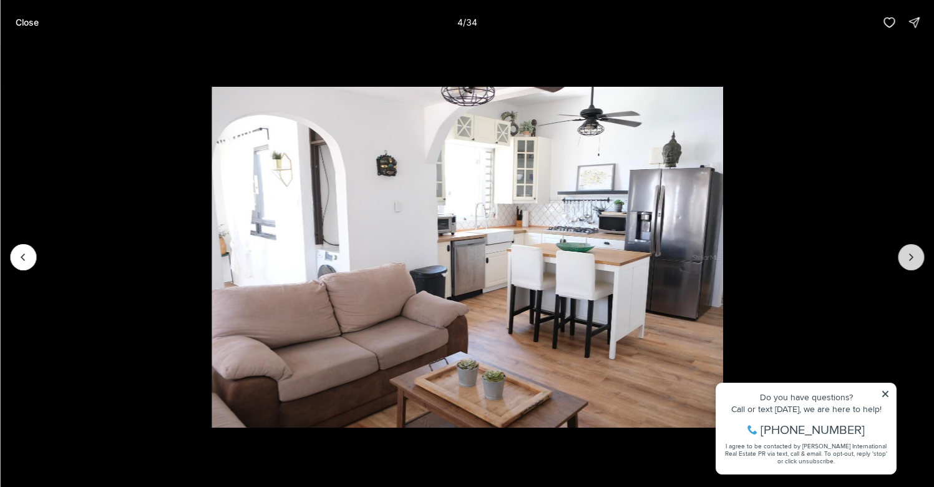
click at [912, 261] on icon "Next slide" at bounding box center [911, 257] width 12 height 12
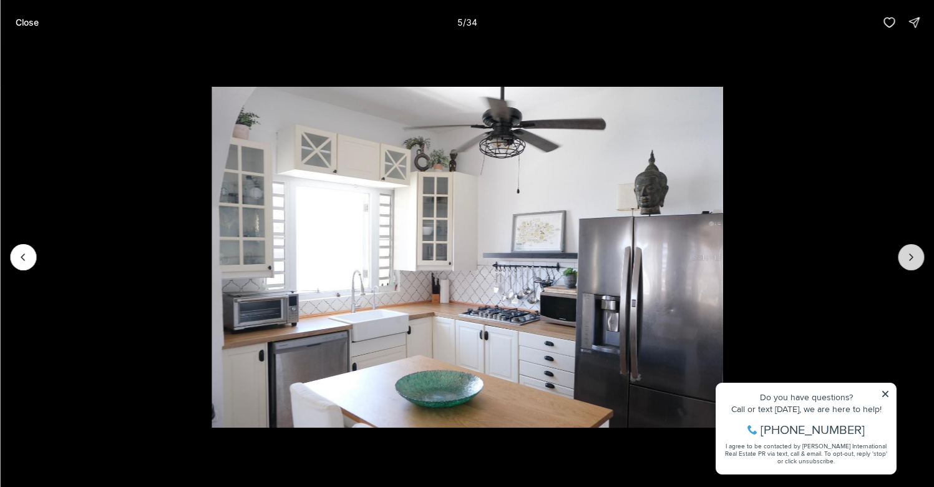
click at [912, 261] on icon "Next slide" at bounding box center [911, 257] width 12 height 12
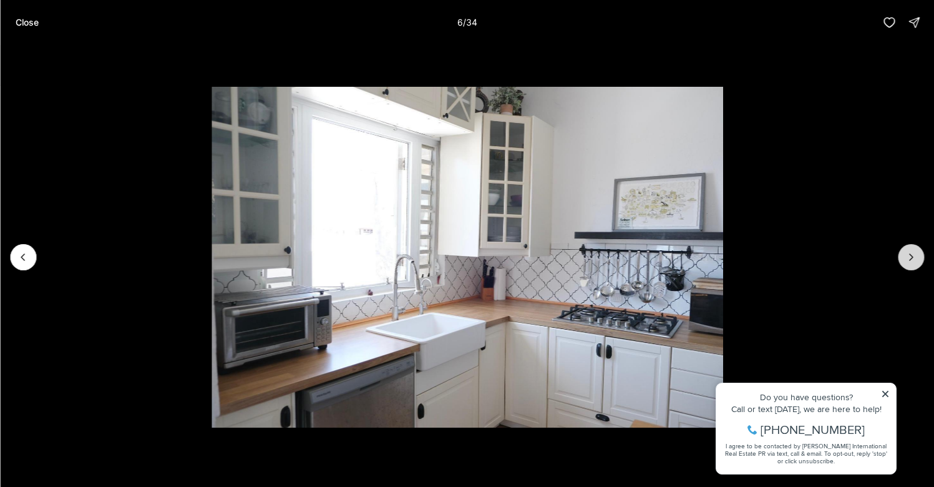
click at [912, 261] on icon "Next slide" at bounding box center [911, 257] width 12 height 12
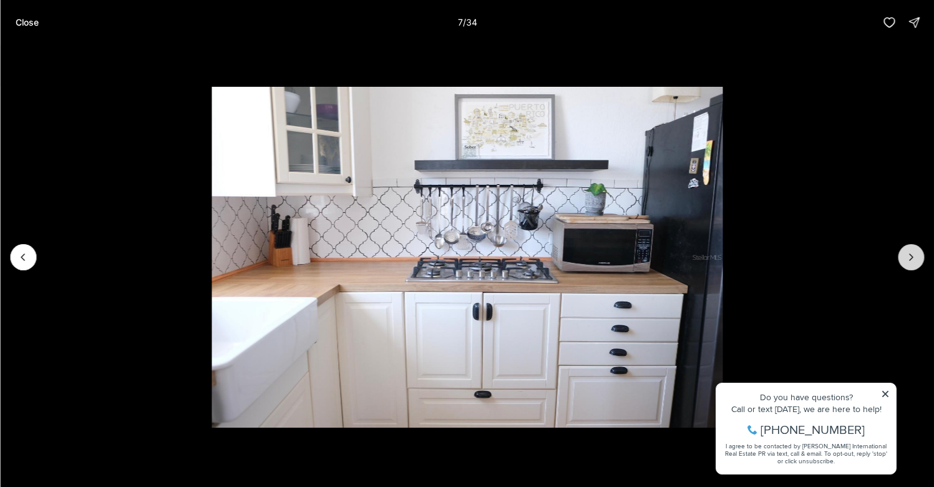
click at [912, 261] on icon "Next slide" at bounding box center [911, 257] width 12 height 12
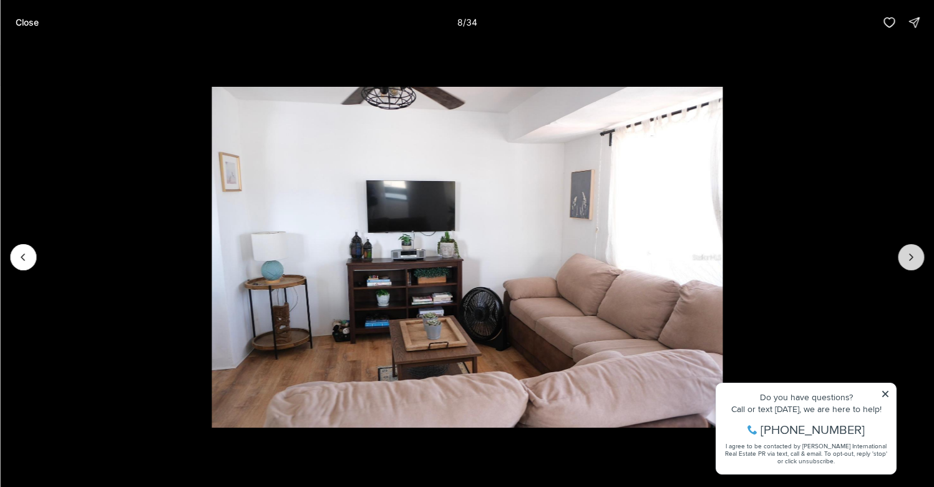
click at [912, 261] on icon "Next slide" at bounding box center [911, 257] width 12 height 12
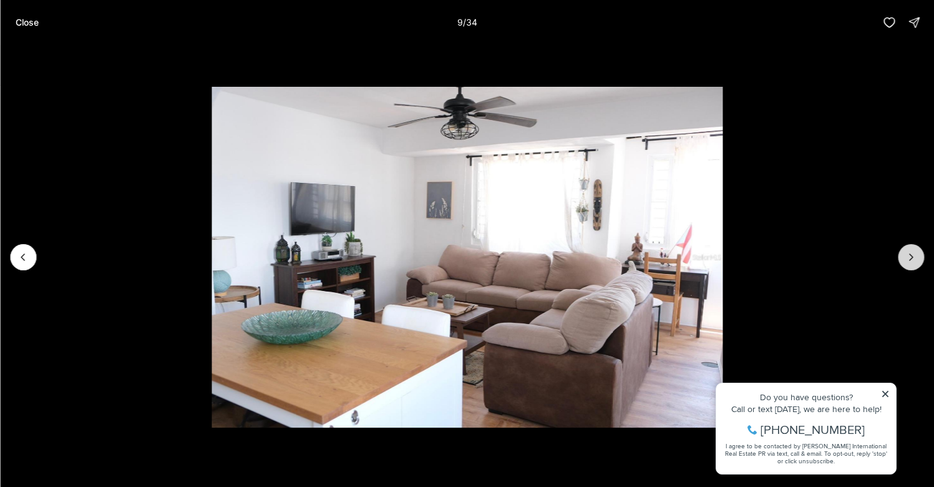
click at [912, 261] on icon "Next slide" at bounding box center [911, 257] width 12 height 12
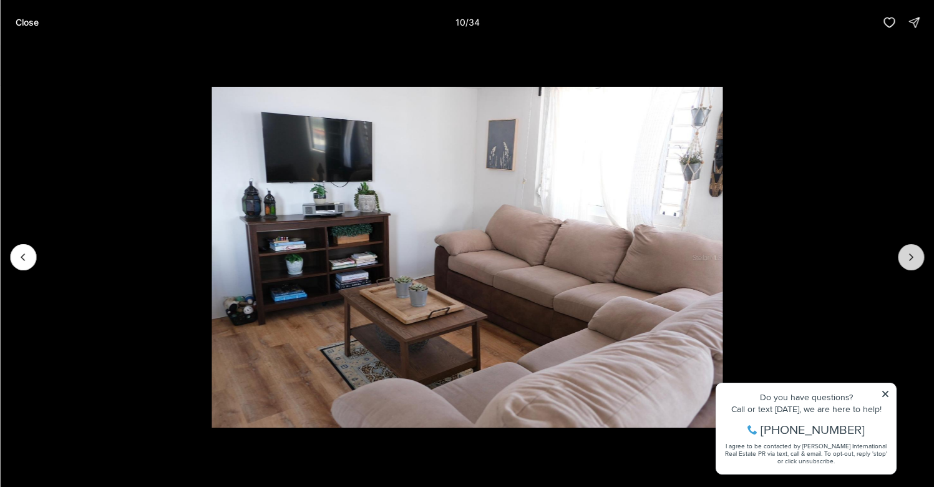
click at [912, 261] on icon "Next slide" at bounding box center [911, 257] width 12 height 12
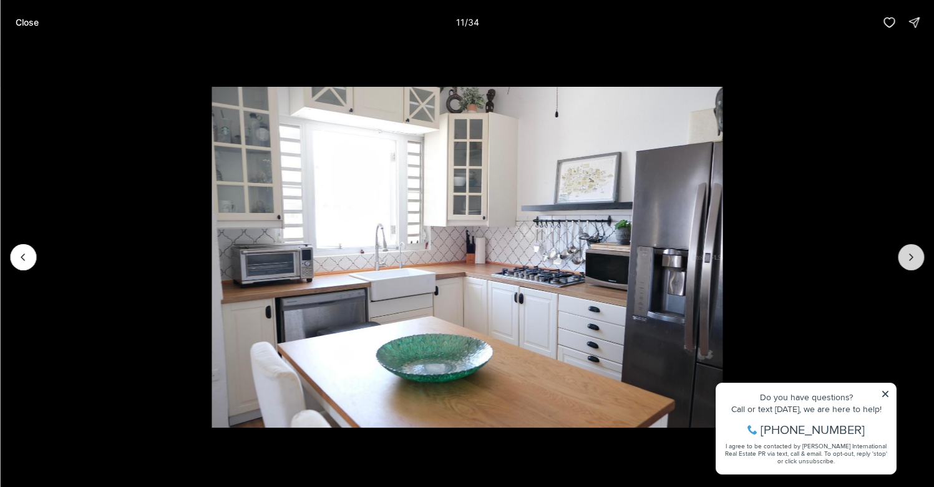
click at [912, 261] on icon "Next slide" at bounding box center [911, 257] width 12 height 12
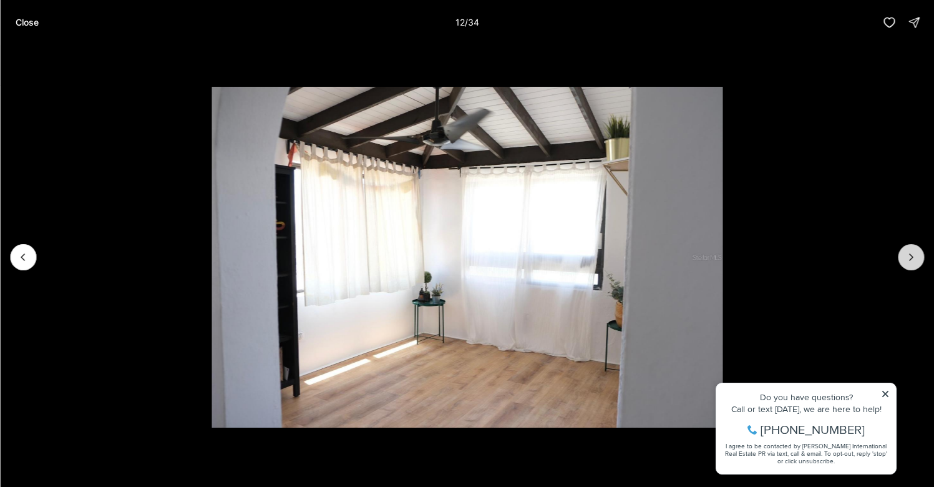
click at [912, 261] on icon "Next slide" at bounding box center [911, 257] width 12 height 12
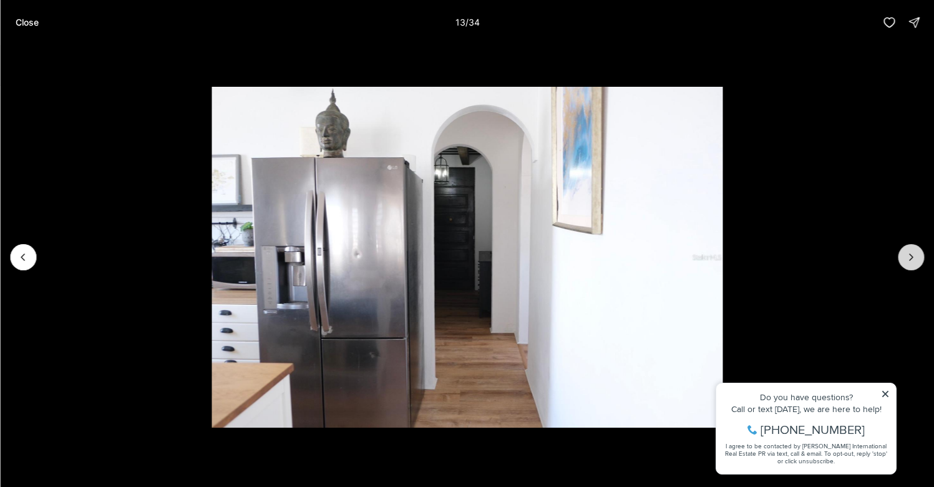
click at [912, 261] on icon "Next slide" at bounding box center [911, 257] width 12 height 12
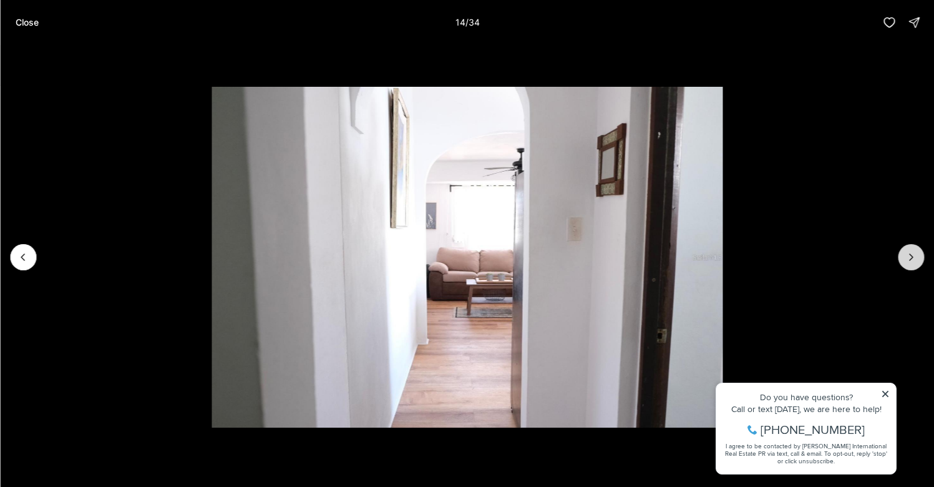
click at [912, 261] on icon "Next slide" at bounding box center [911, 257] width 12 height 12
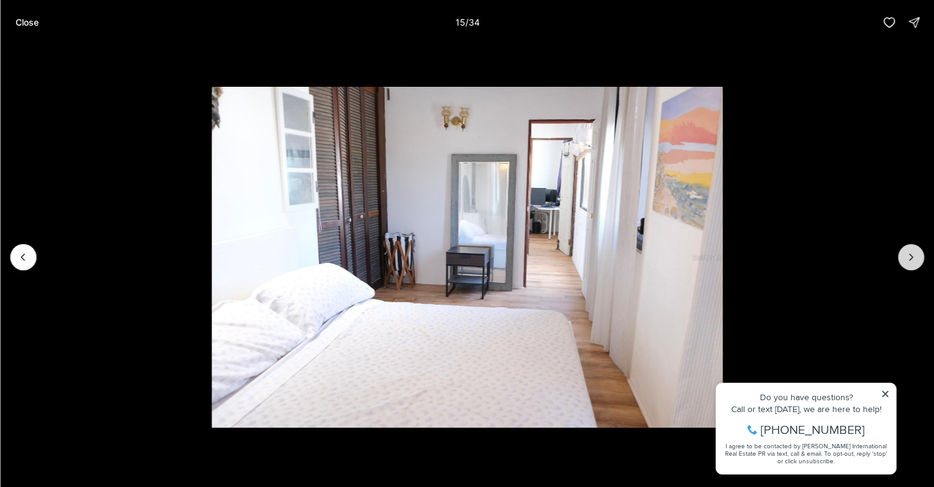
click at [912, 261] on icon "Next slide" at bounding box center [911, 257] width 12 height 12
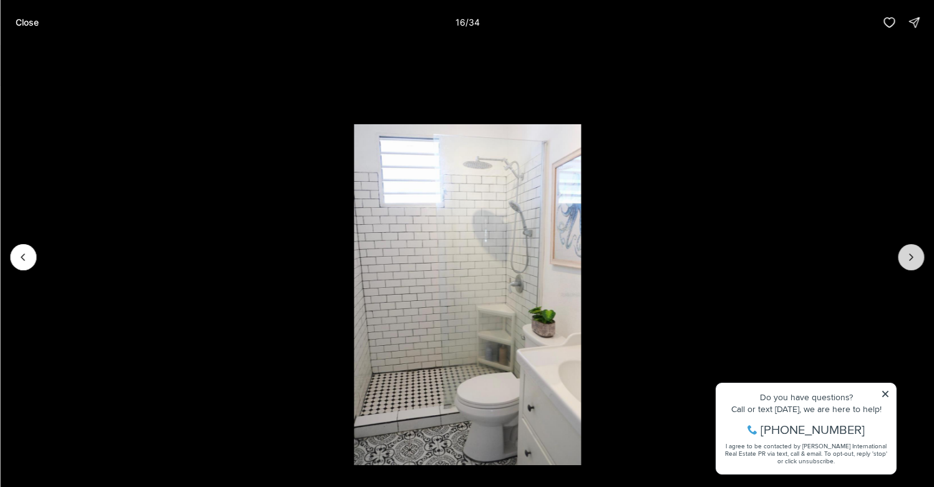
click at [912, 261] on icon "Next slide" at bounding box center [911, 257] width 12 height 12
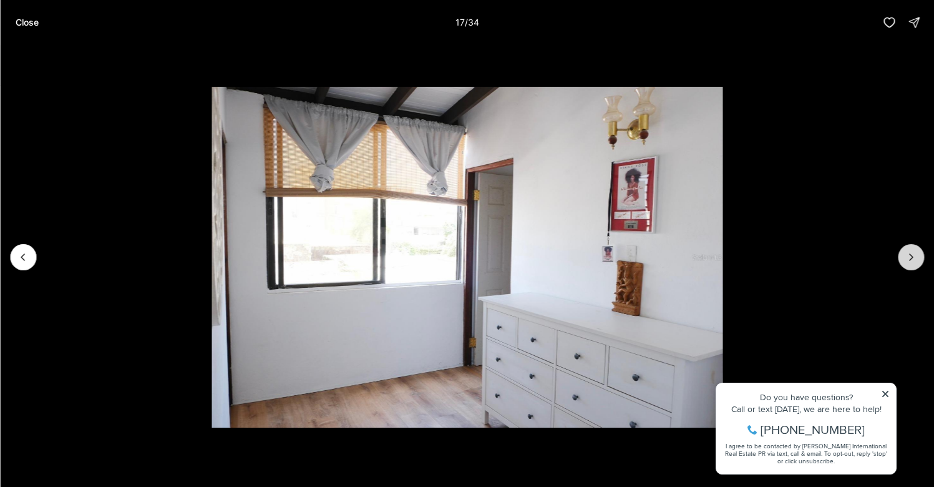
click at [912, 261] on icon "Next slide" at bounding box center [911, 257] width 12 height 12
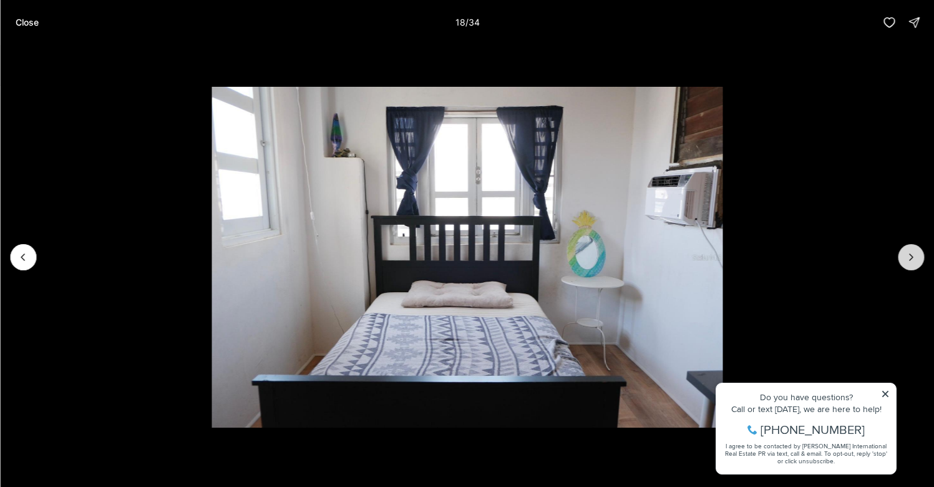
click at [912, 261] on icon "Next slide" at bounding box center [911, 257] width 12 height 12
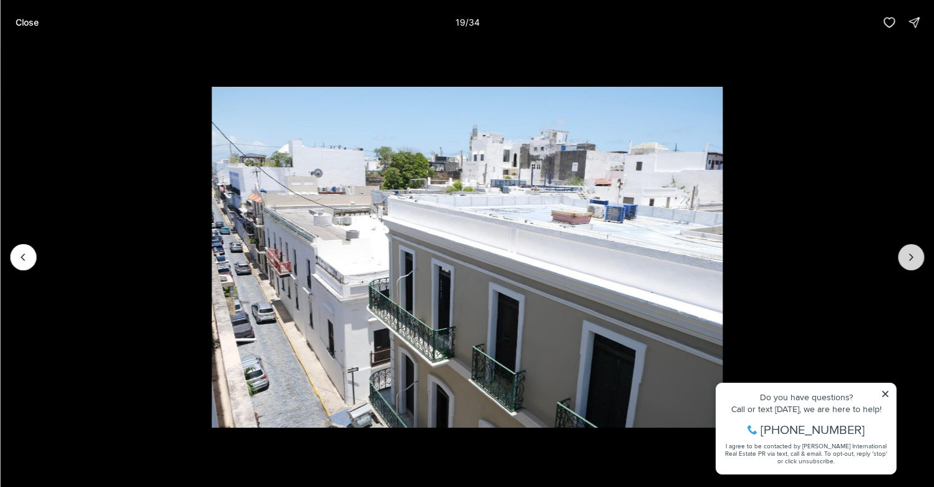
click at [912, 261] on icon "Next slide" at bounding box center [911, 257] width 12 height 12
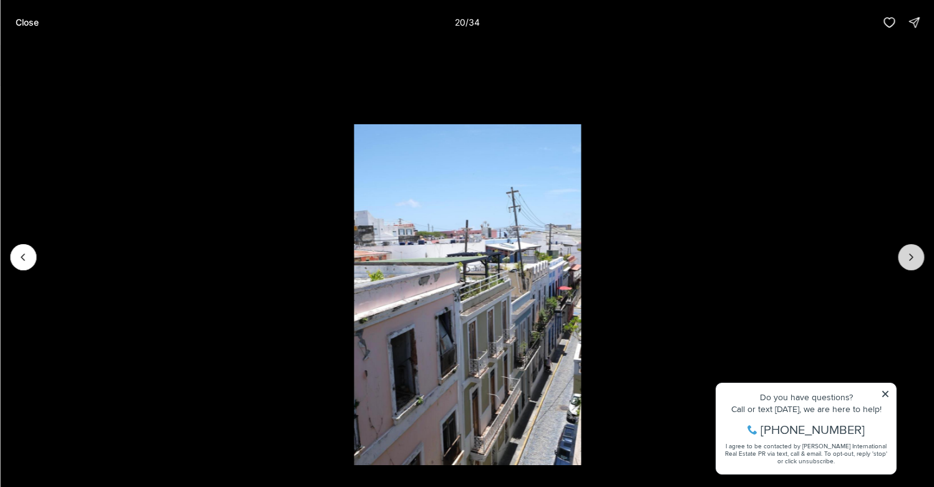
click at [913, 260] on icon "Next slide" at bounding box center [911, 257] width 12 height 12
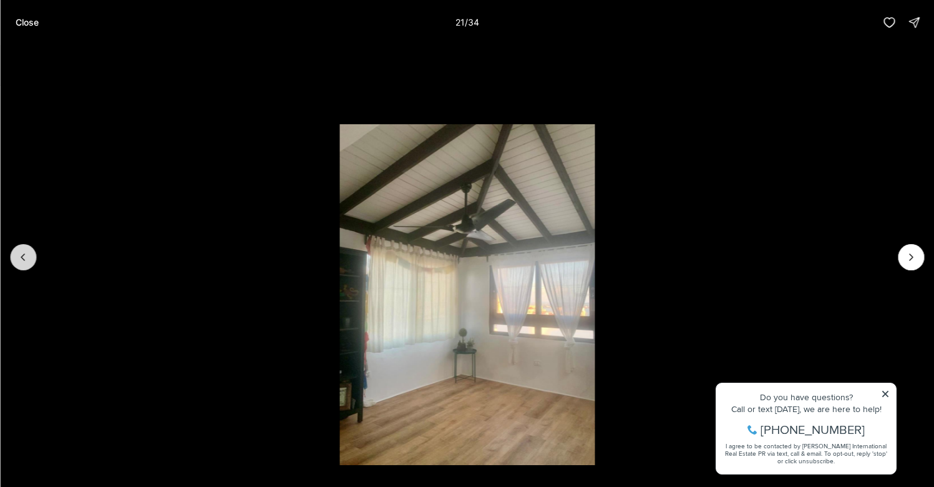
click at [12, 264] on button "Previous slide" at bounding box center [23, 257] width 26 height 26
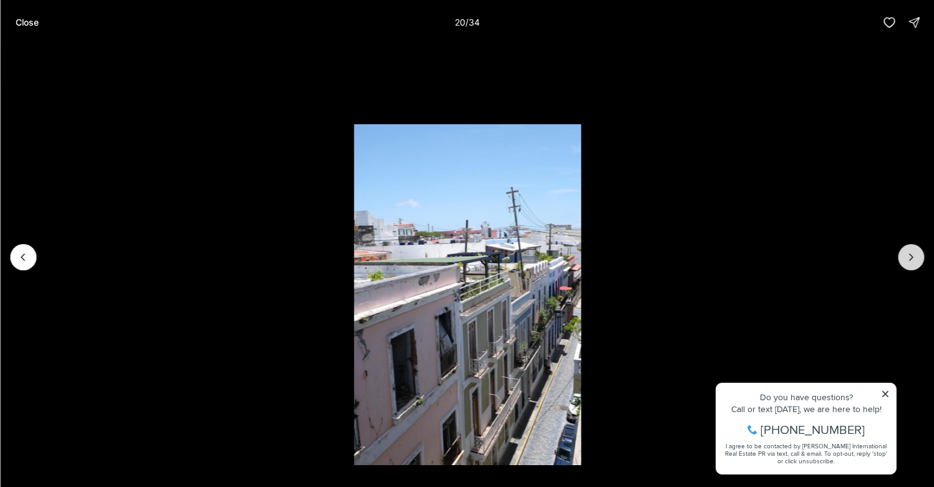
click at [905, 257] on icon "Next slide" at bounding box center [911, 257] width 12 height 12
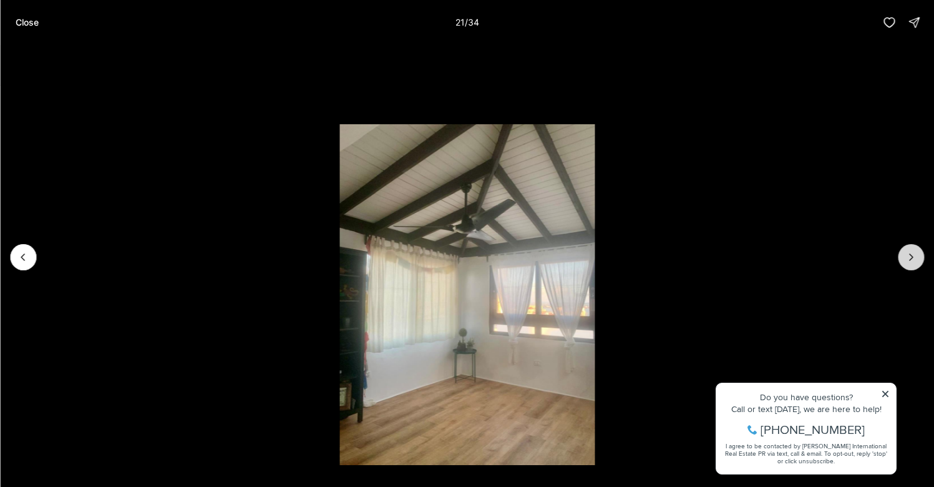
click at [905, 257] on icon "Next slide" at bounding box center [911, 257] width 12 height 12
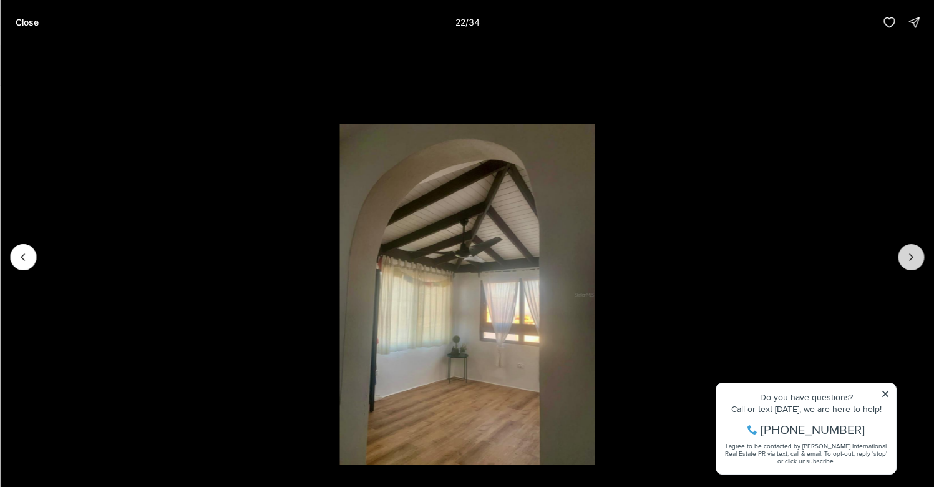
click at [910, 261] on icon "Next slide" at bounding box center [911, 257] width 12 height 12
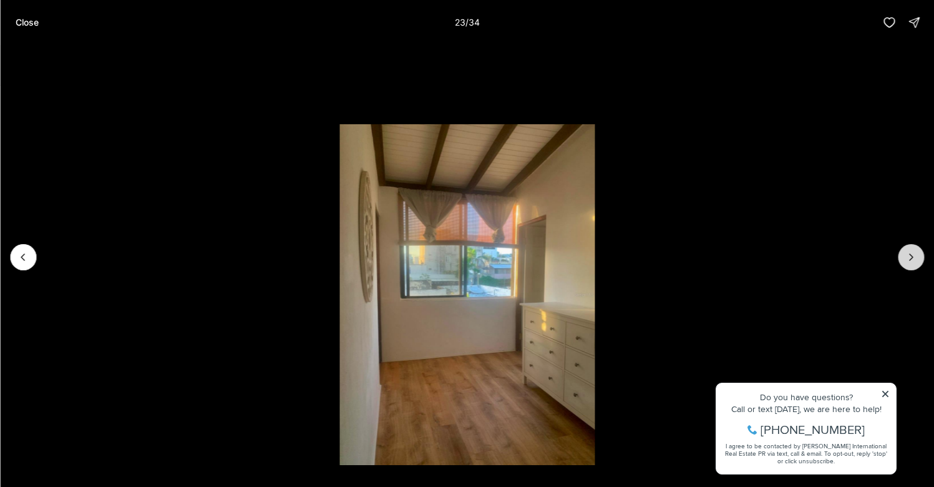
click at [910, 261] on icon "Next slide" at bounding box center [911, 257] width 12 height 12
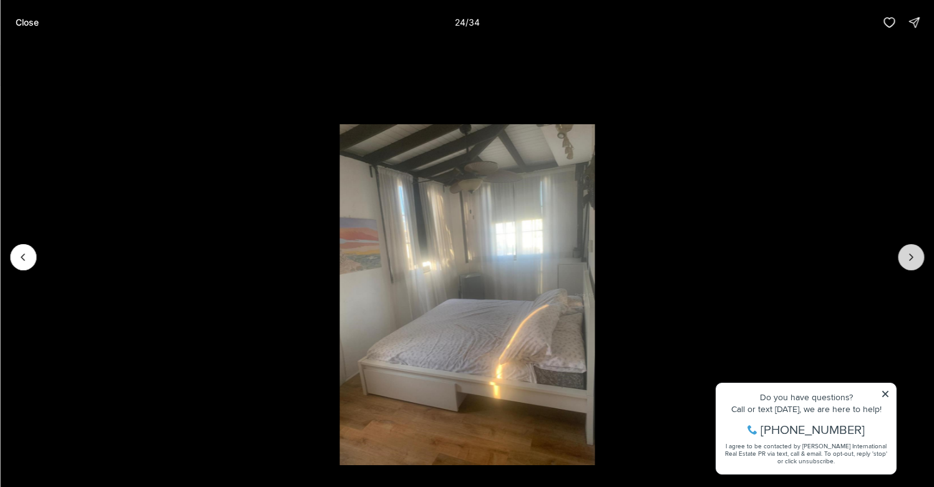
click at [910, 261] on icon "Next slide" at bounding box center [911, 257] width 12 height 12
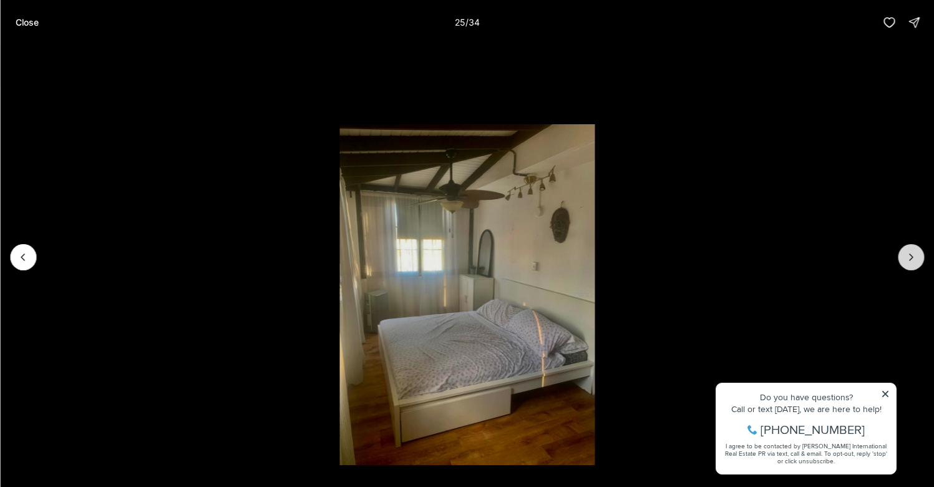
click at [910, 261] on icon "Next slide" at bounding box center [911, 257] width 12 height 12
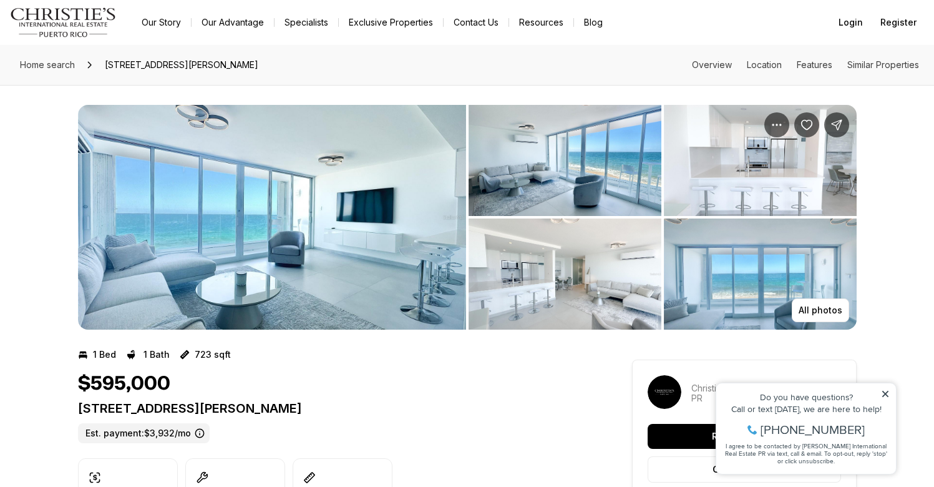
click at [243, 201] on img "View image gallery" at bounding box center [272, 217] width 388 height 225
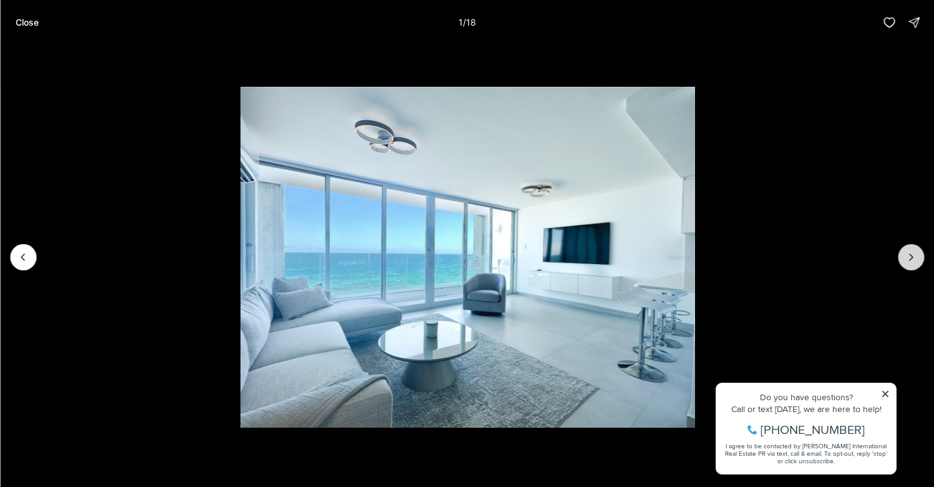
click at [918, 261] on button "Next slide" at bounding box center [911, 257] width 26 height 26
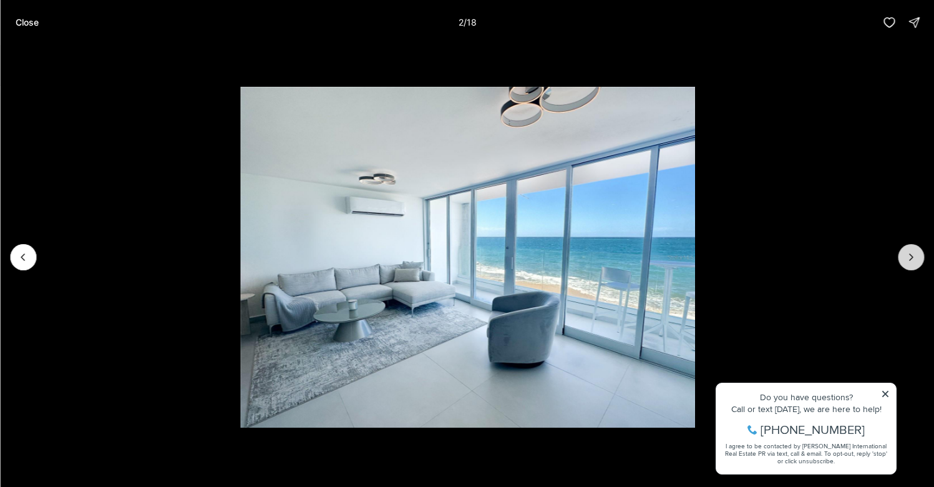
click at [918, 261] on button "Next slide" at bounding box center [911, 257] width 26 height 26
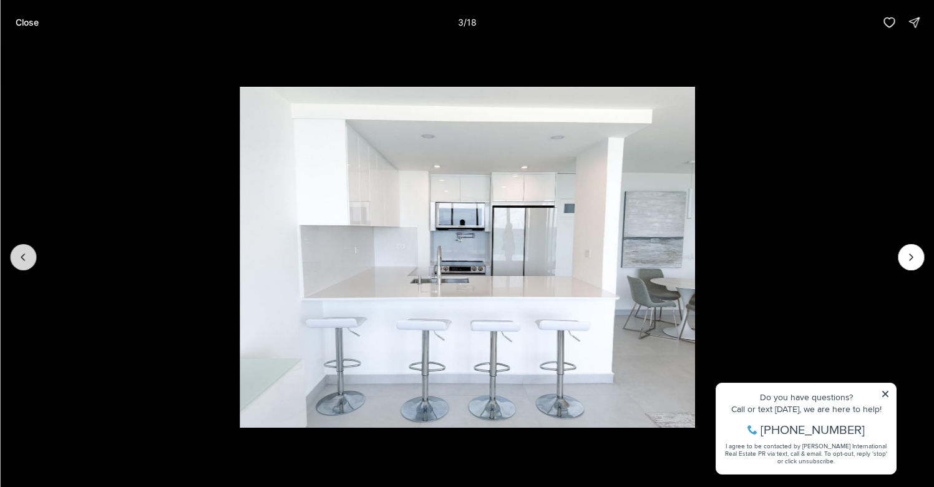
click at [14, 249] on button "Previous slide" at bounding box center [23, 257] width 26 height 26
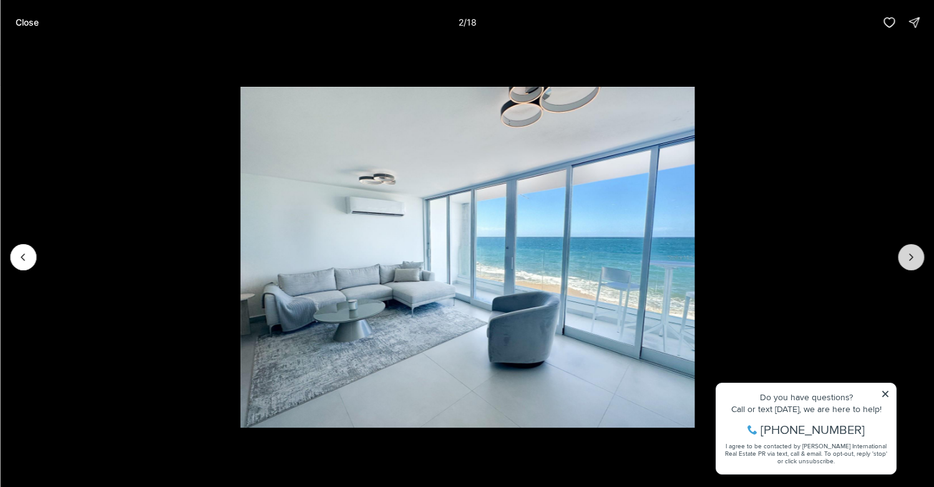
click at [915, 261] on icon "Next slide" at bounding box center [911, 257] width 12 height 12
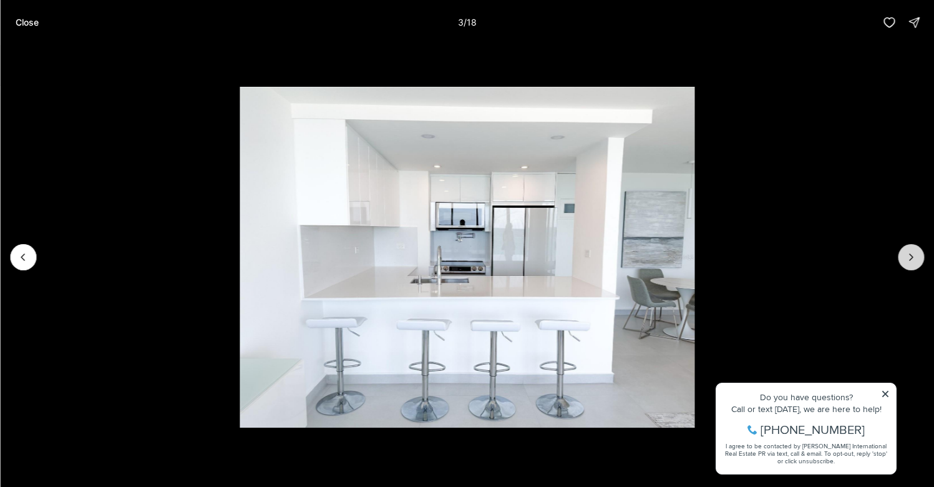
click at [915, 262] on icon "Next slide" at bounding box center [911, 257] width 12 height 12
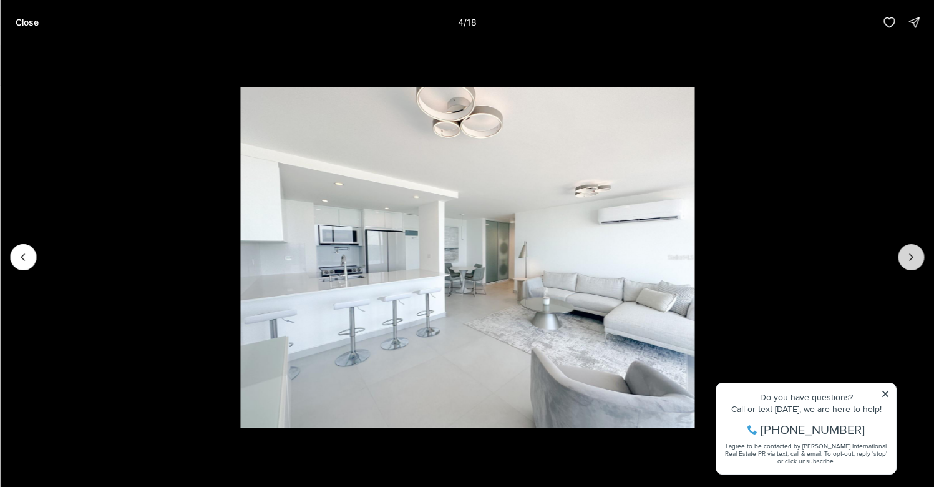
click at [916, 262] on icon "Next slide" at bounding box center [911, 257] width 12 height 12
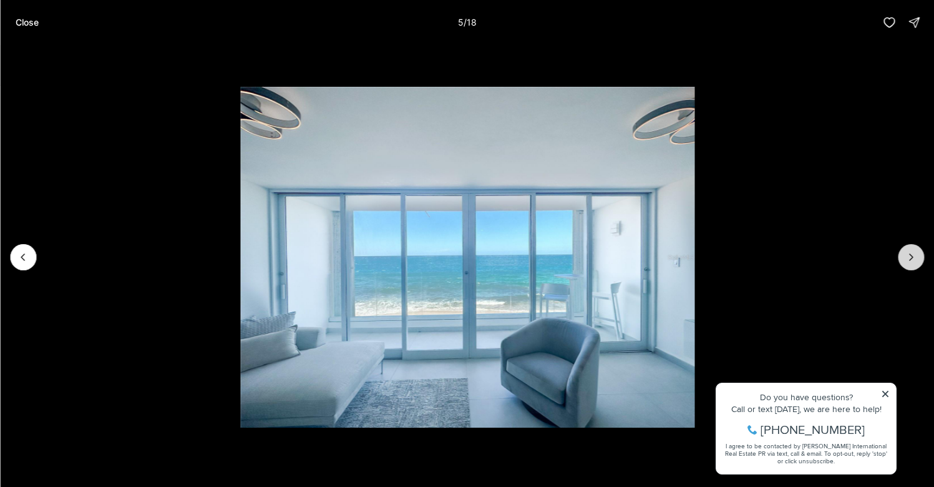
click at [916, 262] on icon "Next slide" at bounding box center [911, 257] width 12 height 12
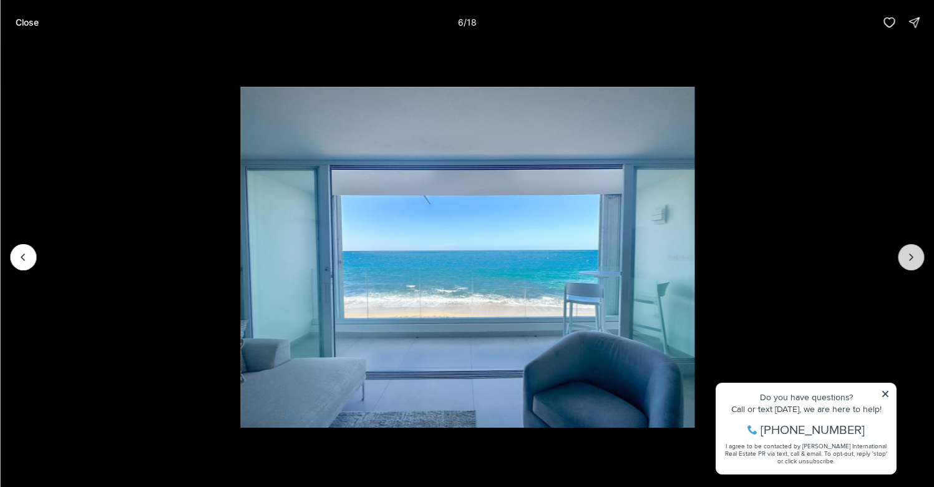
click at [916, 263] on icon "Next slide" at bounding box center [911, 257] width 12 height 12
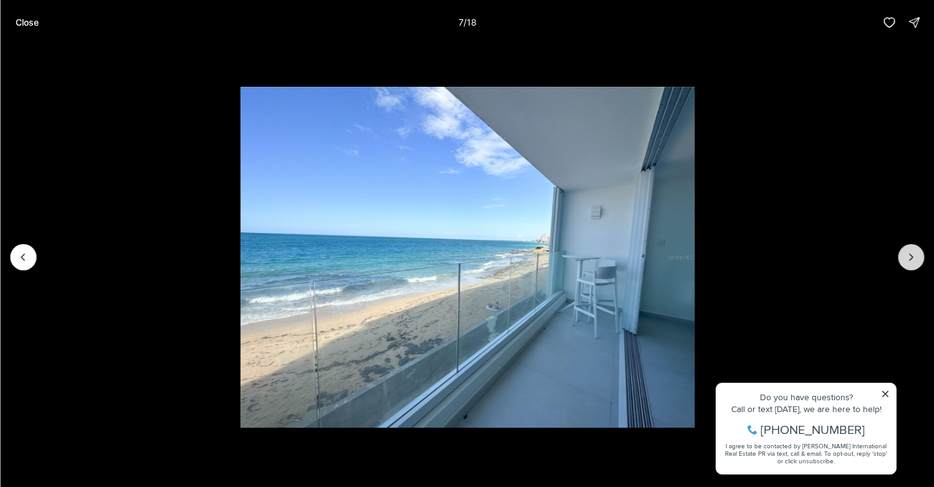
click at [916, 263] on icon "Next slide" at bounding box center [911, 257] width 12 height 12
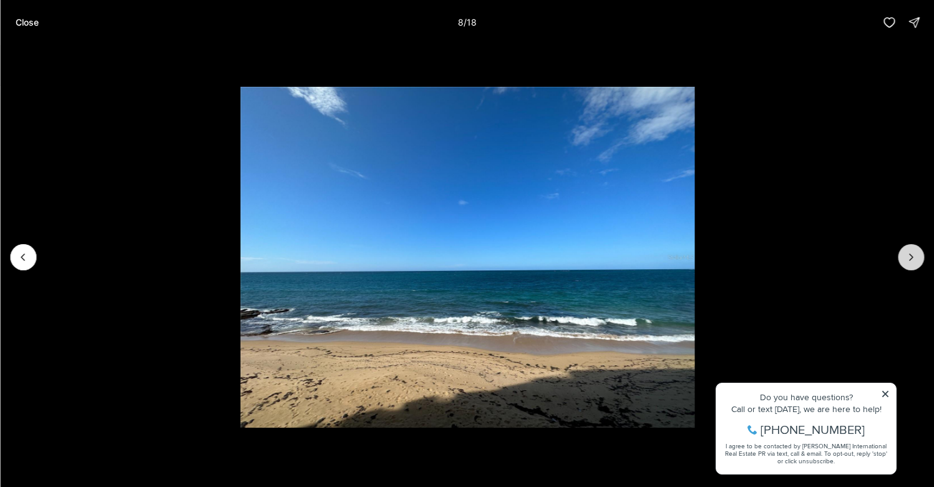
click at [916, 263] on button "Next slide" at bounding box center [911, 257] width 26 height 26
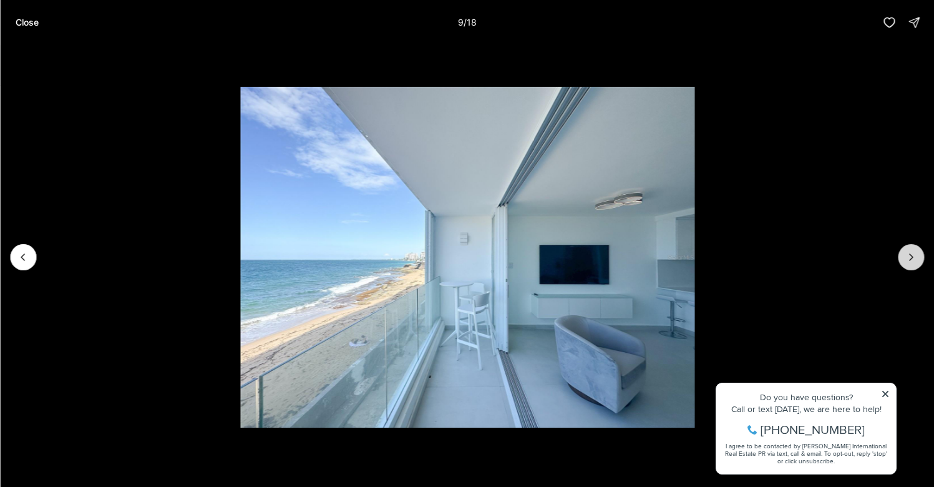
click at [916, 263] on button "Next slide" at bounding box center [911, 257] width 26 height 26
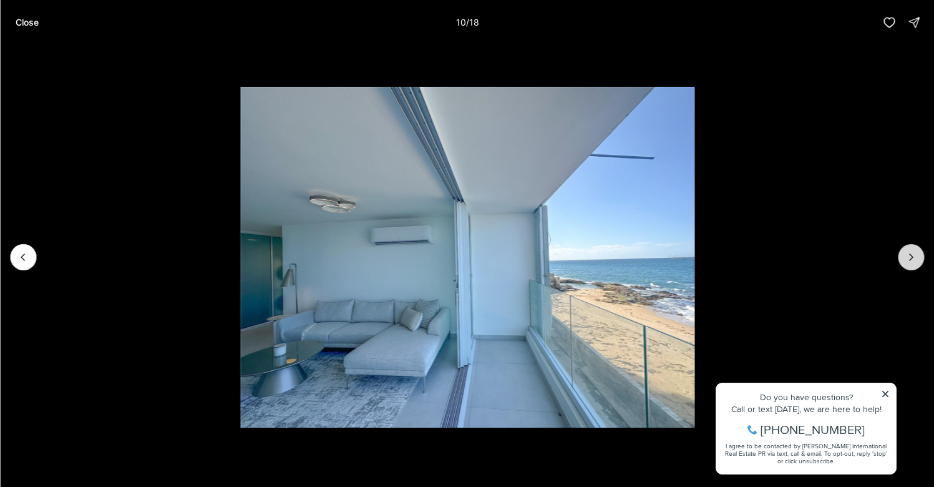
click at [909, 259] on icon "Next slide" at bounding box center [911, 257] width 12 height 12
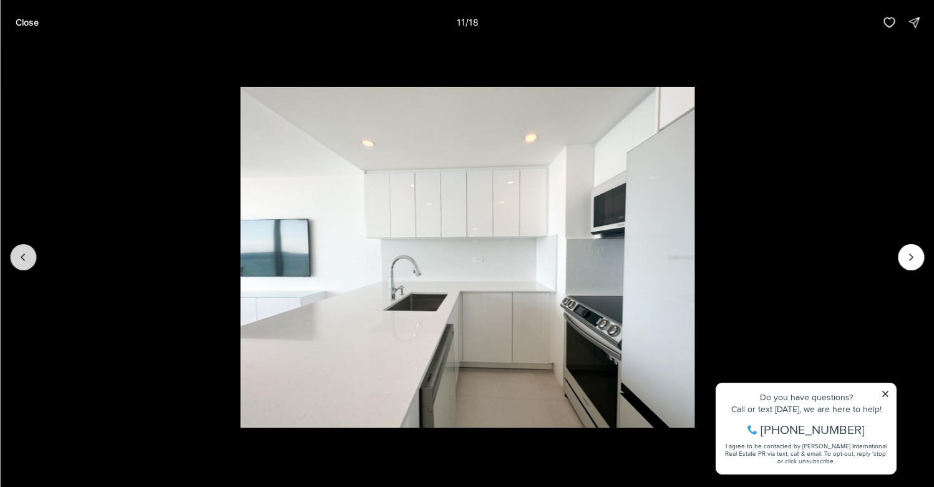
click at [11, 258] on button "Previous slide" at bounding box center [23, 257] width 26 height 26
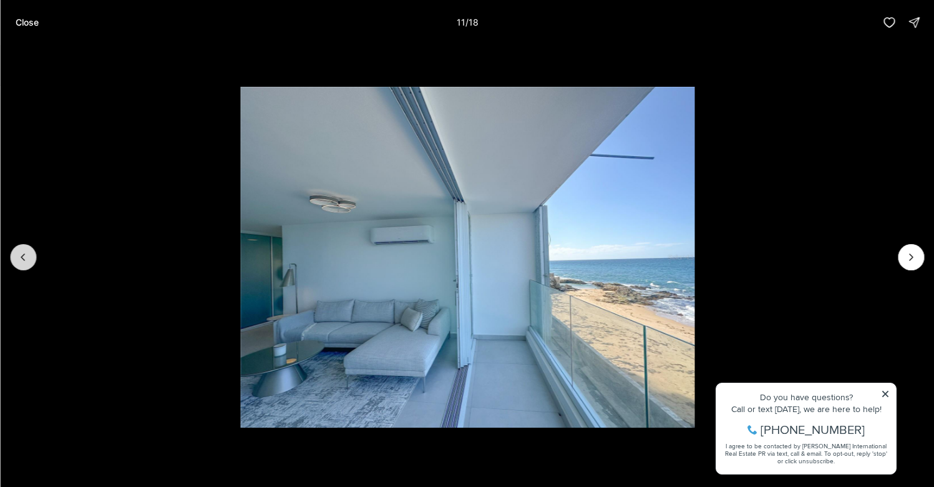
click at [11, 258] on button "Previous slide" at bounding box center [23, 257] width 26 height 26
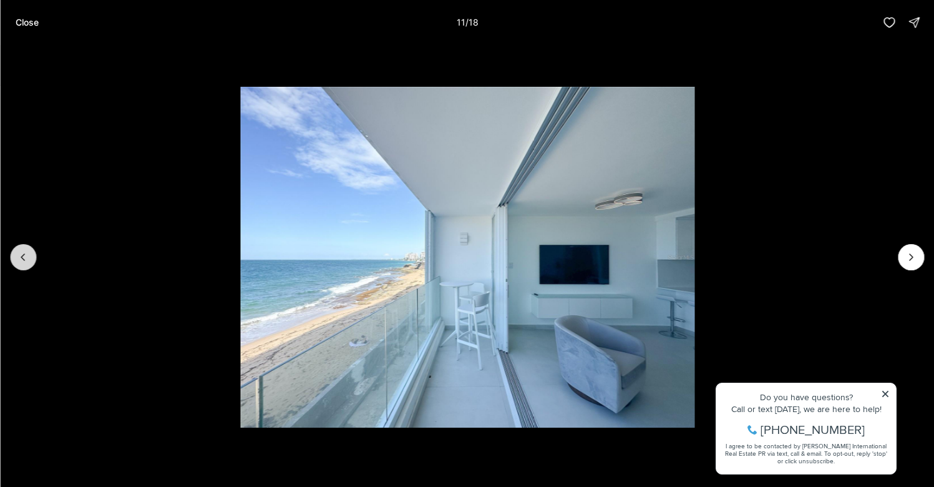
click at [11, 258] on button "Previous slide" at bounding box center [23, 257] width 26 height 26
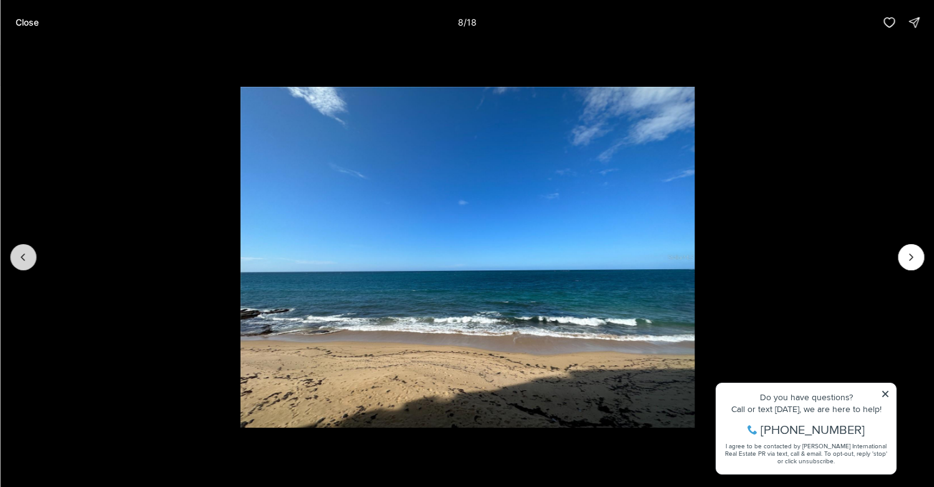
click at [11, 258] on button "Previous slide" at bounding box center [23, 257] width 26 height 26
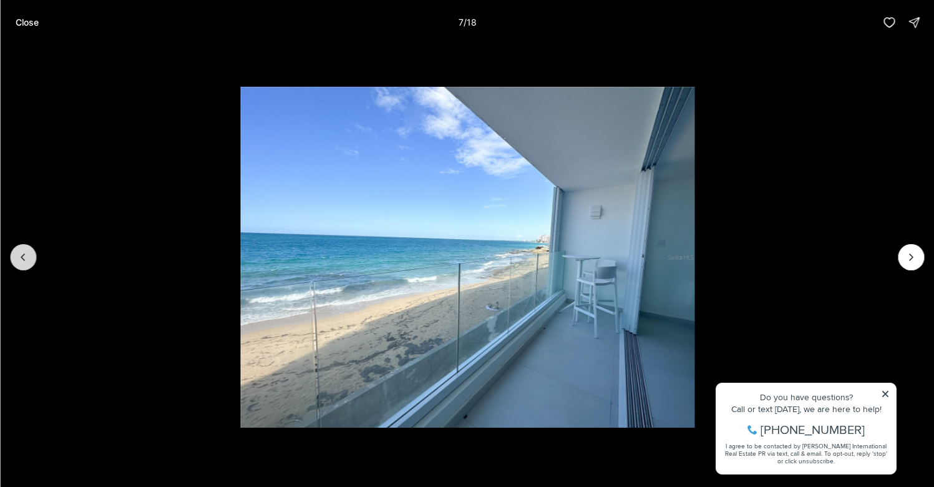
click at [12, 258] on button "Previous slide" at bounding box center [23, 257] width 26 height 26
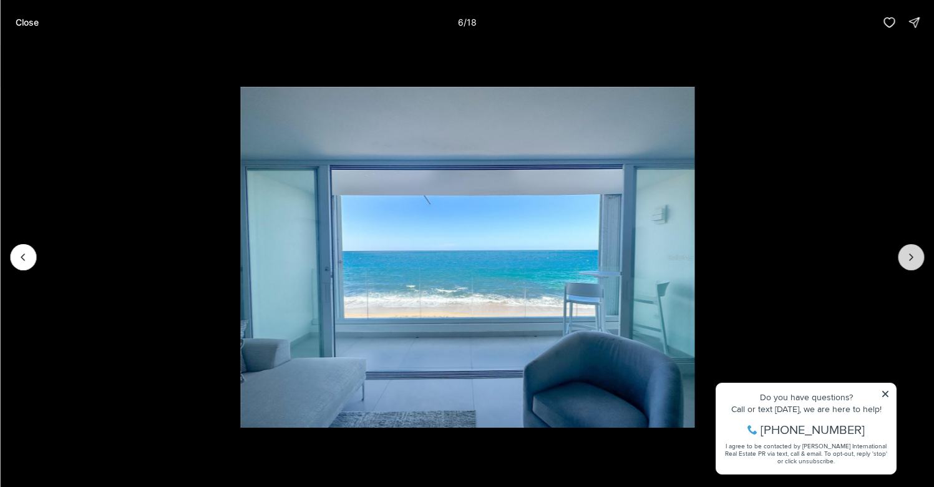
click at [923, 253] on button "Next slide" at bounding box center [911, 257] width 26 height 26
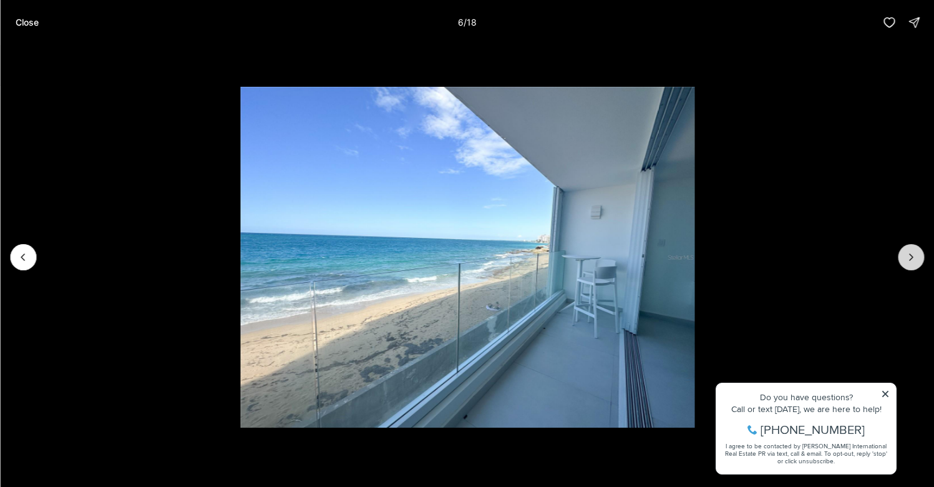
click at [922, 253] on button "Next slide" at bounding box center [911, 257] width 26 height 26
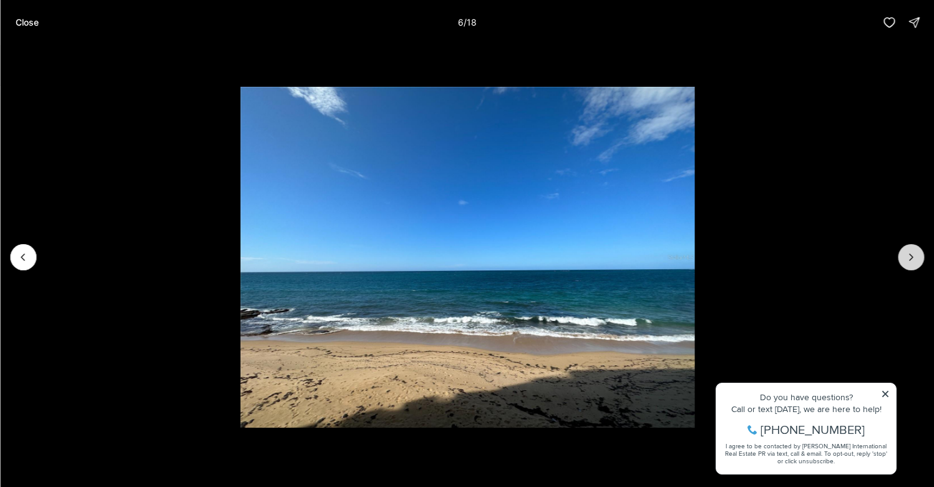
click at [922, 253] on button "Next slide" at bounding box center [911, 257] width 26 height 26
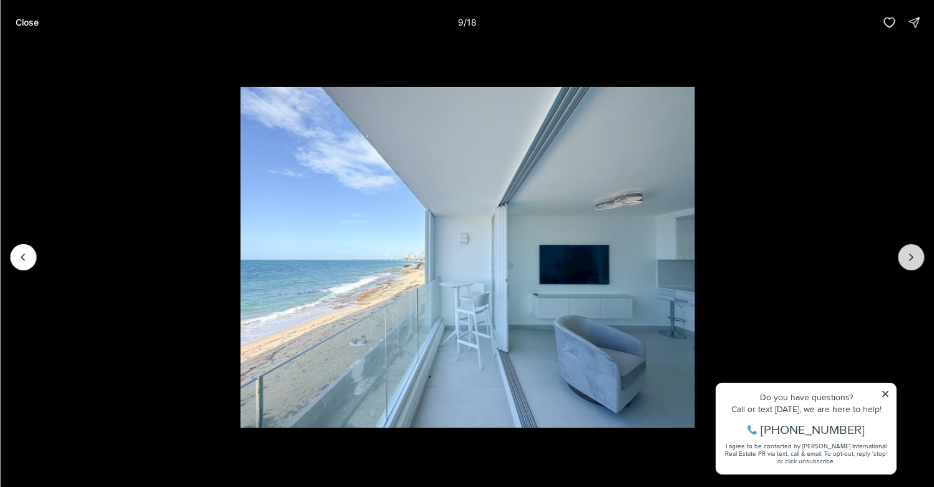
click at [922, 253] on button "Next slide" at bounding box center [911, 257] width 26 height 26
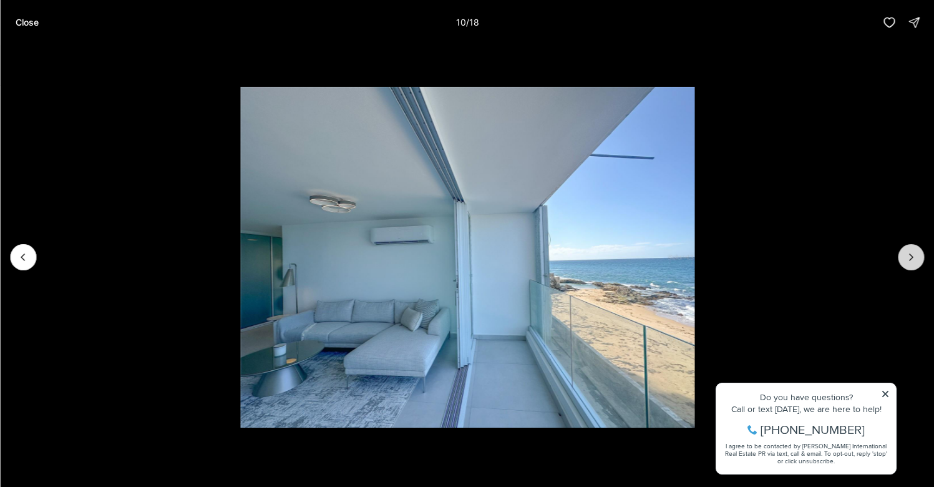
click at [923, 254] on button "Next slide" at bounding box center [911, 257] width 26 height 26
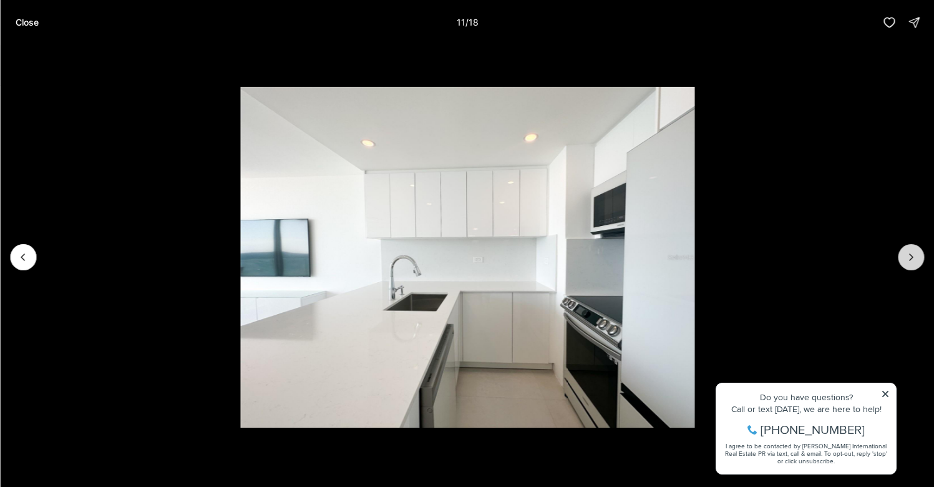
click at [923, 254] on button "Next slide" at bounding box center [911, 257] width 26 height 26
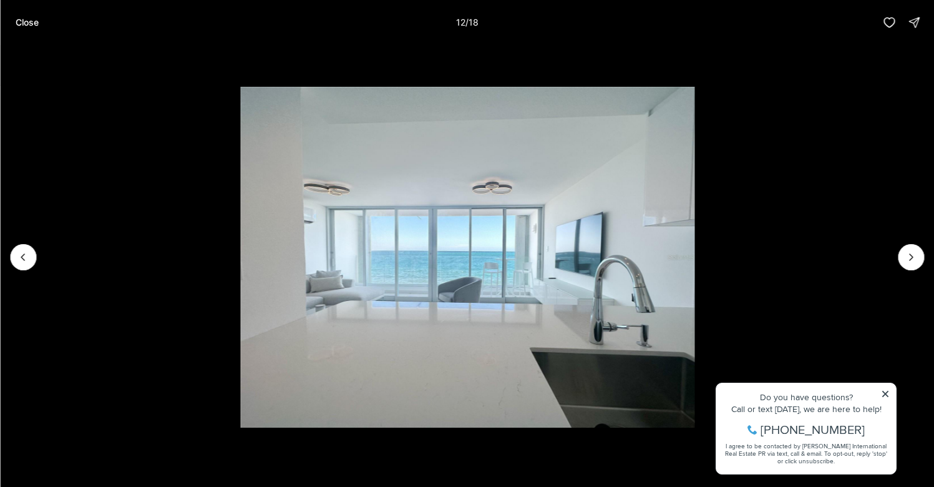
click at [924, 255] on li "12 of 18" at bounding box center [467, 257] width 934 height 424
click at [915, 254] on icon "Next slide" at bounding box center [911, 257] width 12 height 12
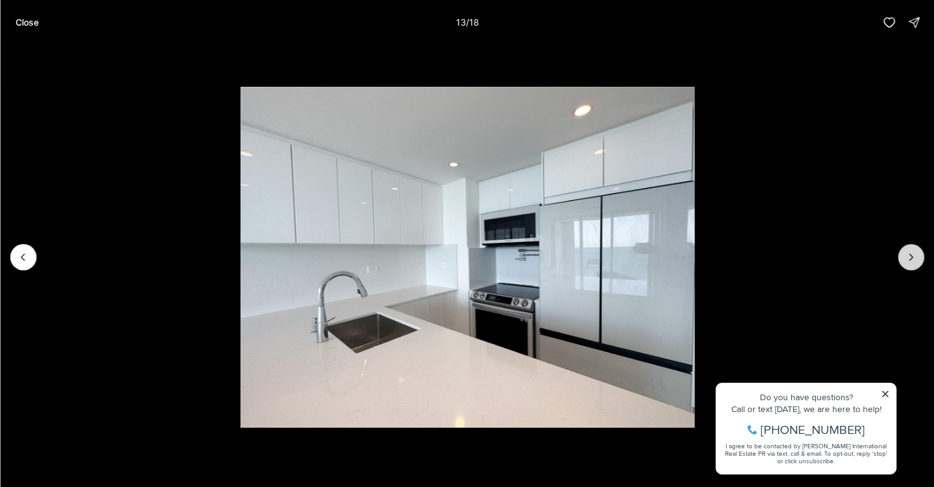
click at [912, 256] on icon "Next slide" at bounding box center [911, 257] width 3 height 6
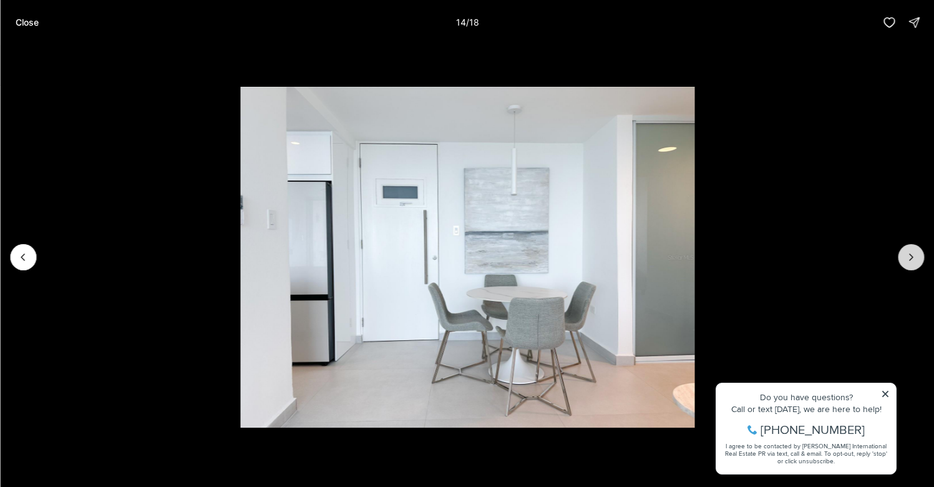
click at [912, 256] on icon "Next slide" at bounding box center [911, 257] width 3 height 6
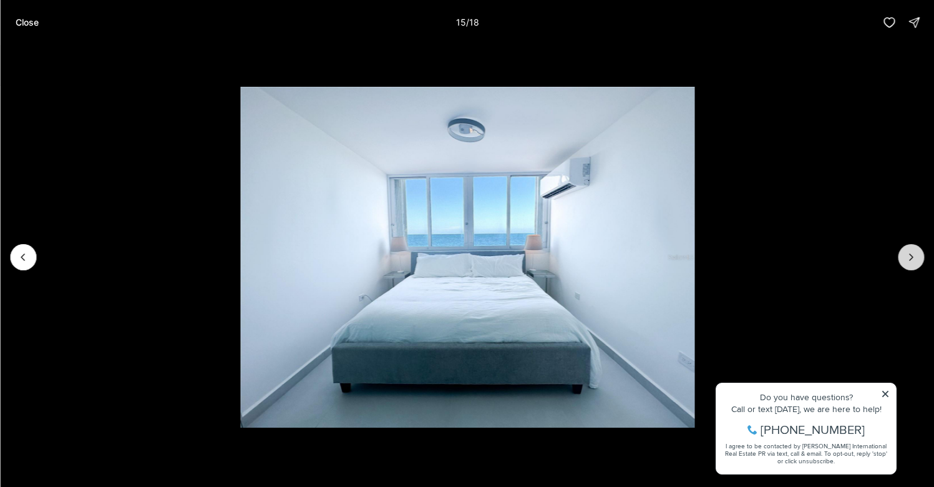
click at [912, 256] on icon "Next slide" at bounding box center [911, 257] width 3 height 6
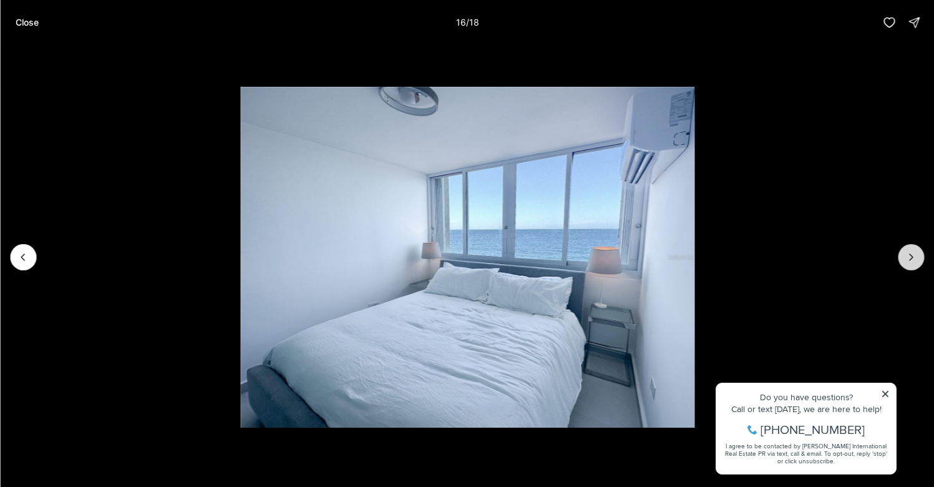
click at [912, 256] on icon "Next slide" at bounding box center [911, 257] width 3 height 6
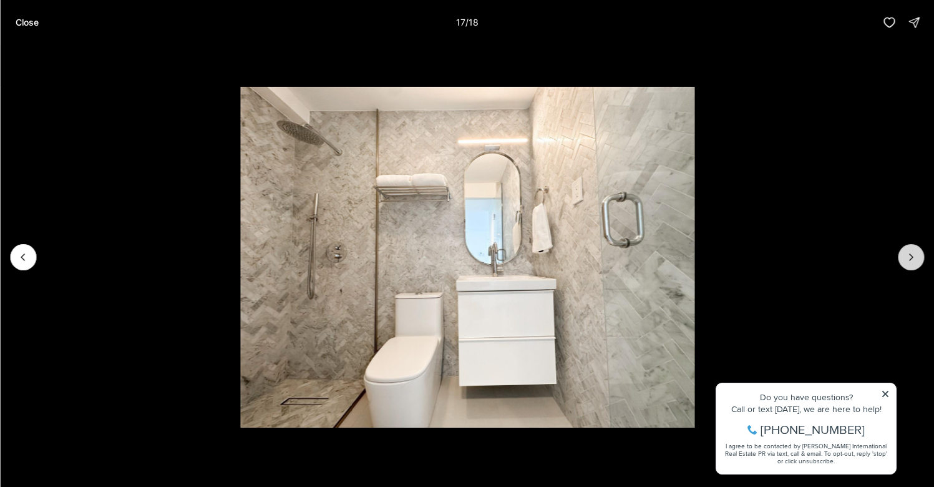
click at [912, 256] on icon "Next slide" at bounding box center [911, 257] width 3 height 6
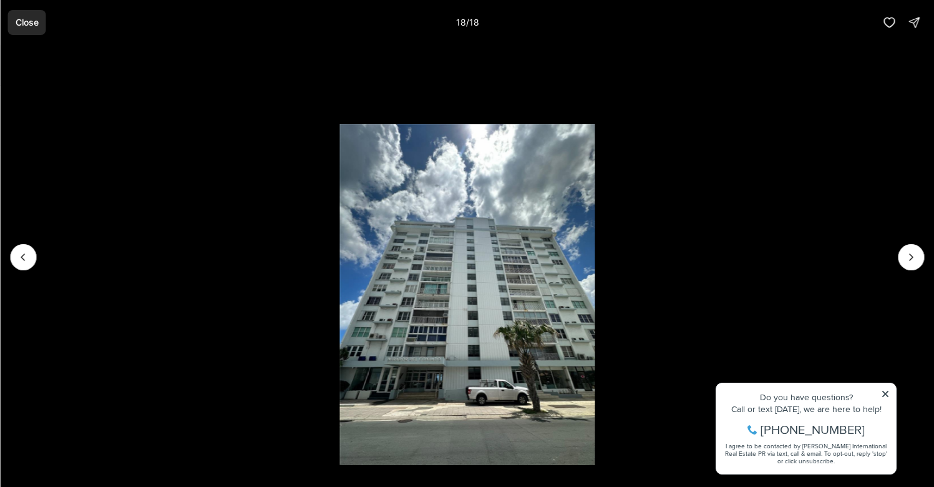
click at [27, 29] on button "Close" at bounding box center [26, 22] width 38 height 25
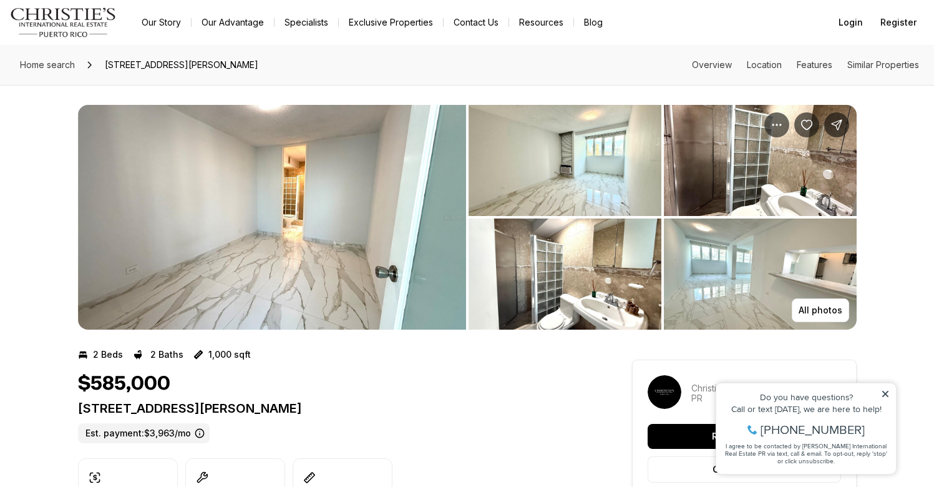
scroll to position [-1, 0]
click at [304, 218] on img "View image gallery" at bounding box center [272, 217] width 388 height 225
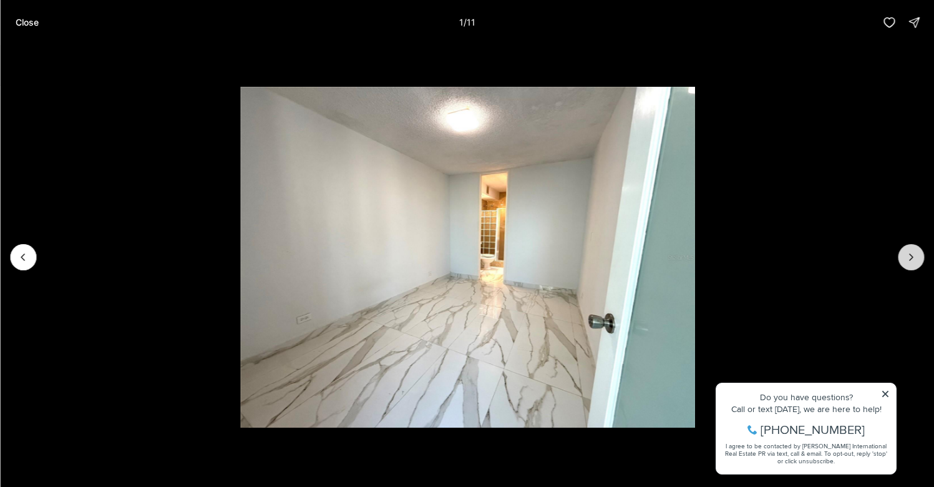
click at [906, 262] on icon "Next slide" at bounding box center [911, 257] width 12 height 12
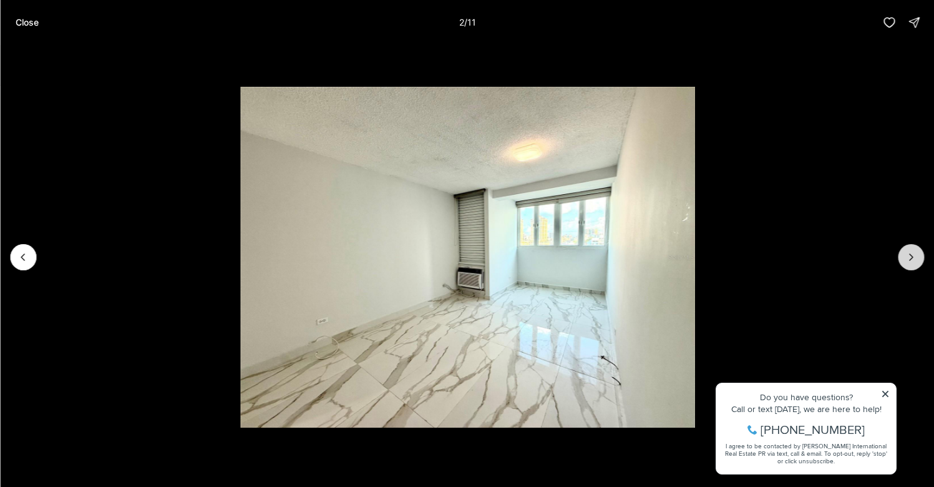
click at [906, 263] on icon "Next slide" at bounding box center [911, 257] width 12 height 12
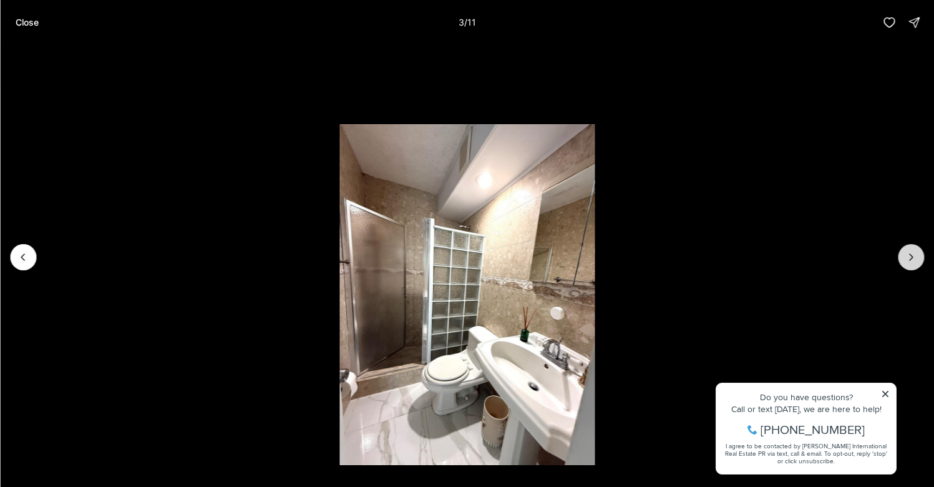
click at [906, 263] on icon "Next slide" at bounding box center [911, 257] width 12 height 12
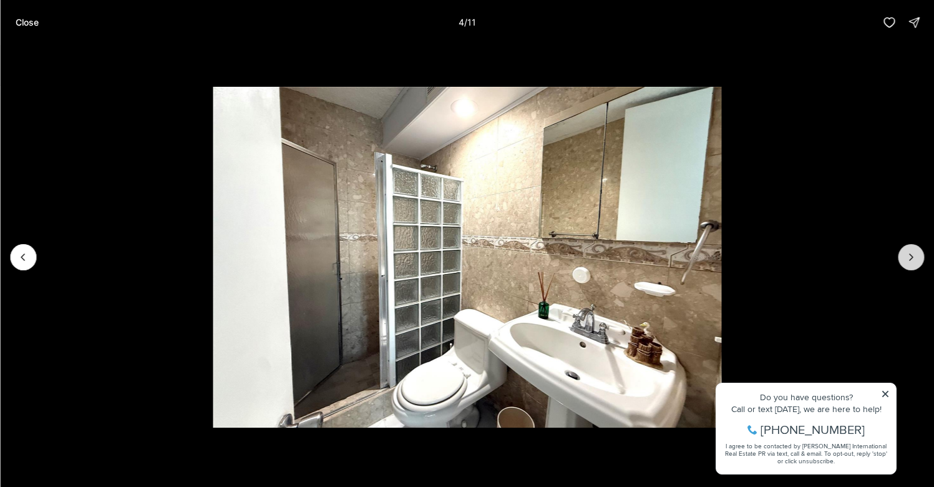
click at [906, 263] on icon "Next slide" at bounding box center [911, 257] width 12 height 12
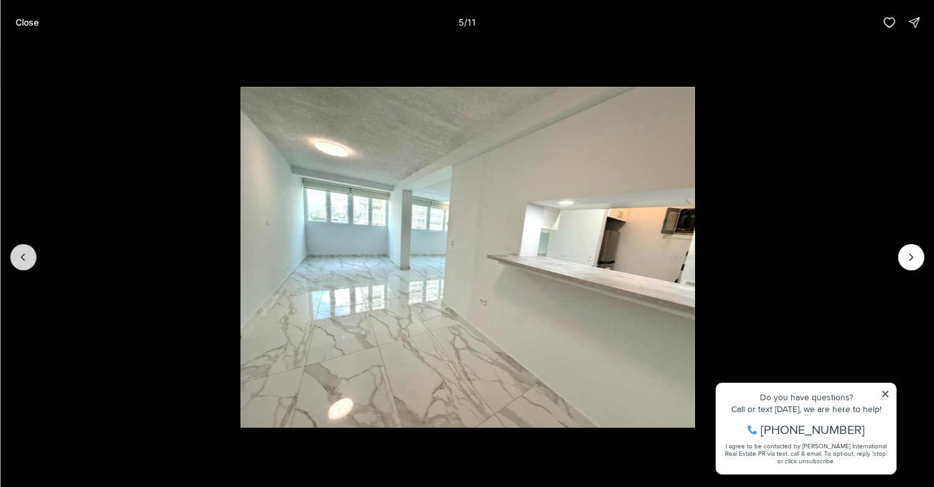
click at [19, 258] on icon "Previous slide" at bounding box center [23, 257] width 12 height 12
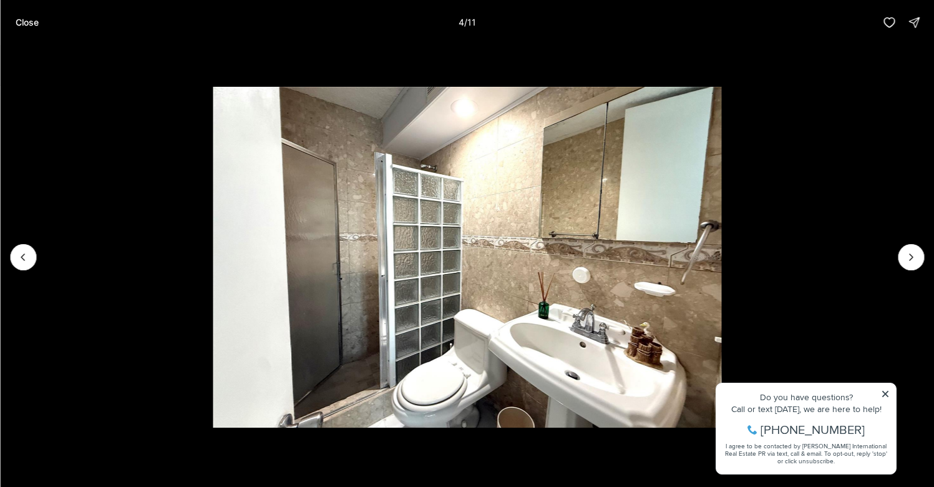
click at [897, 251] on li "4 of 11" at bounding box center [467, 257] width 934 height 424
click at [906, 255] on icon "Next slide" at bounding box center [911, 257] width 12 height 12
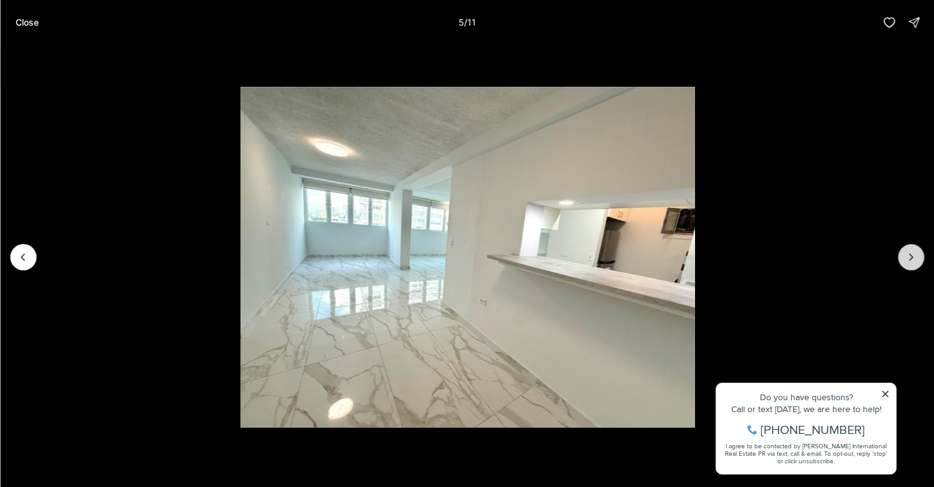
click at [905, 255] on icon "Next slide" at bounding box center [911, 257] width 12 height 12
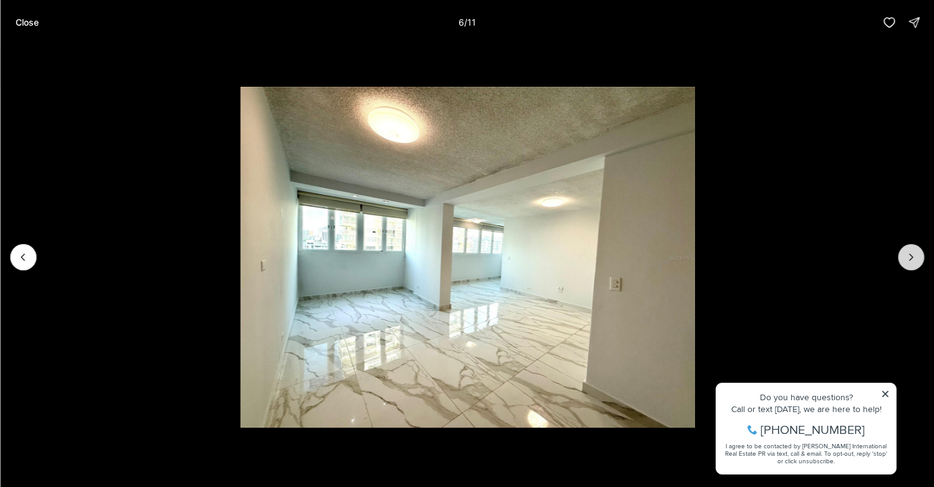
click at [905, 255] on icon "Next slide" at bounding box center [911, 257] width 12 height 12
